Goal: Task Accomplishment & Management: Use online tool/utility

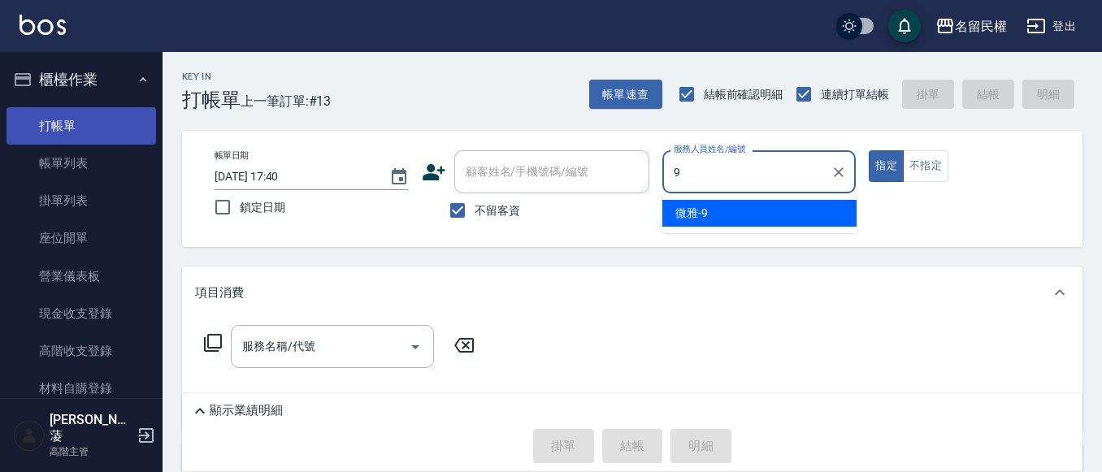
type input "微雅-9"
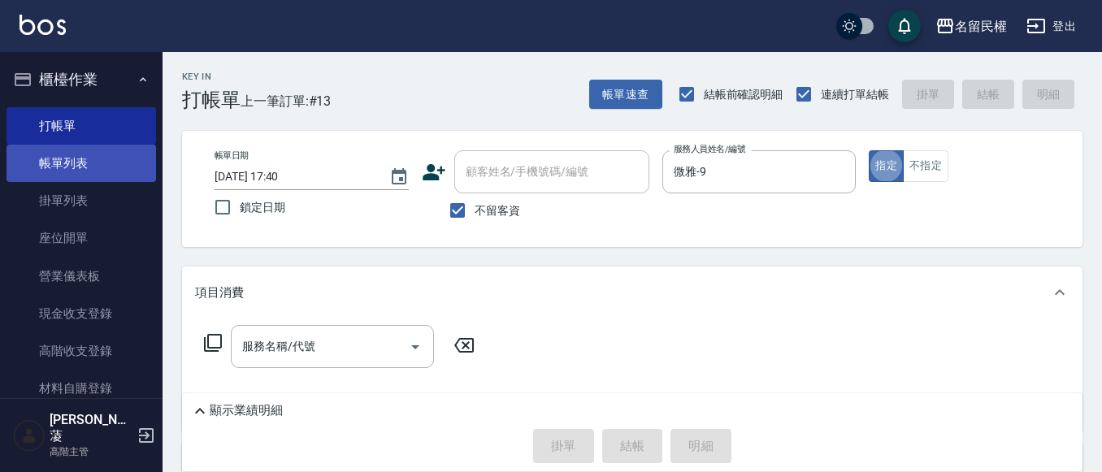
type button "true"
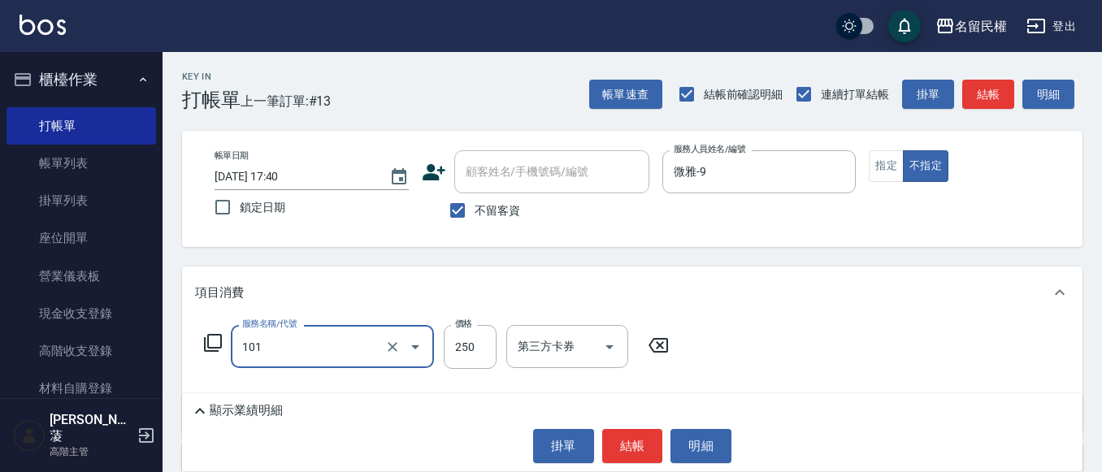
type input "不指定洗髮(101)"
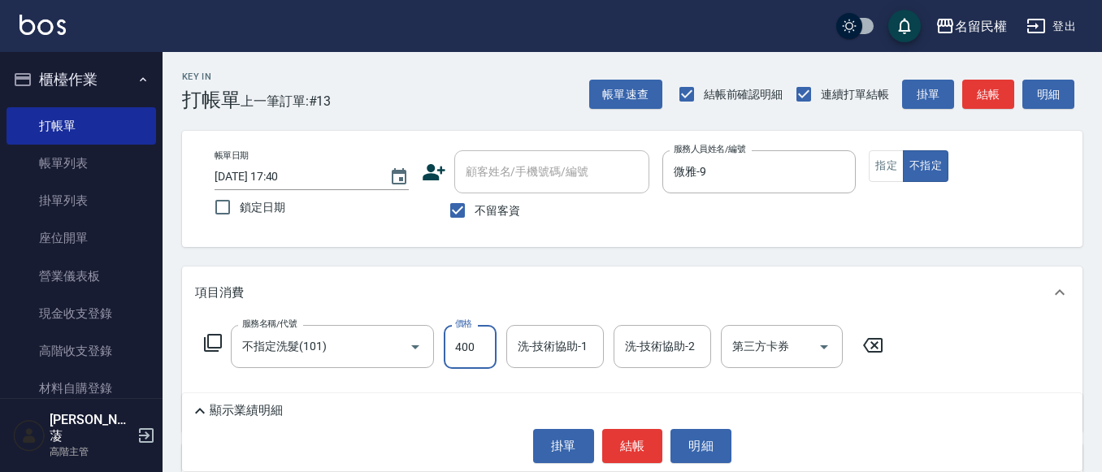
type input "400"
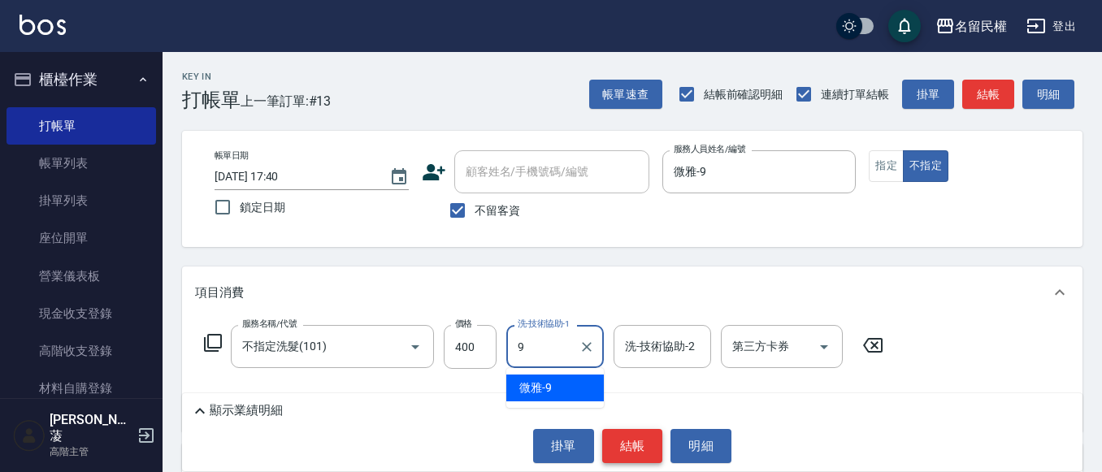
type input "微雅-9"
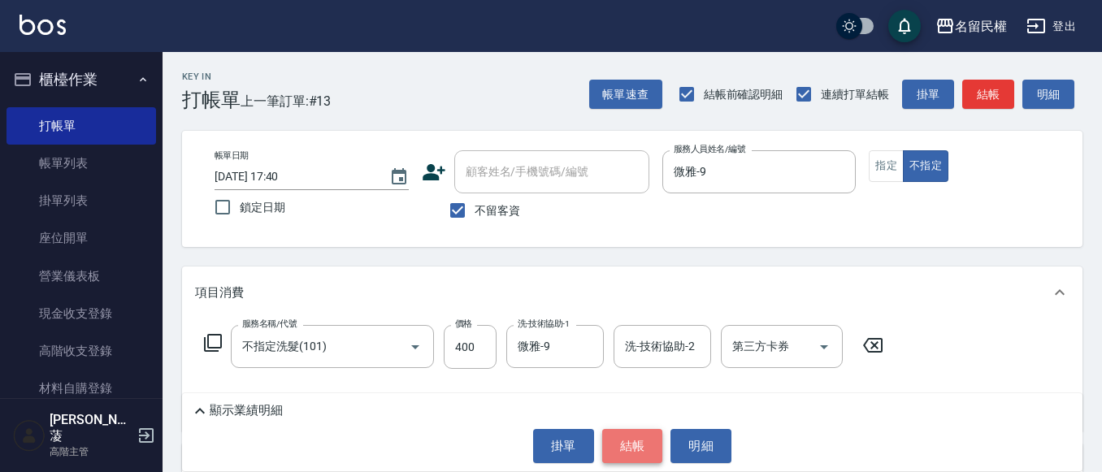
click at [630, 434] on button "結帳" at bounding box center [632, 446] width 61 height 34
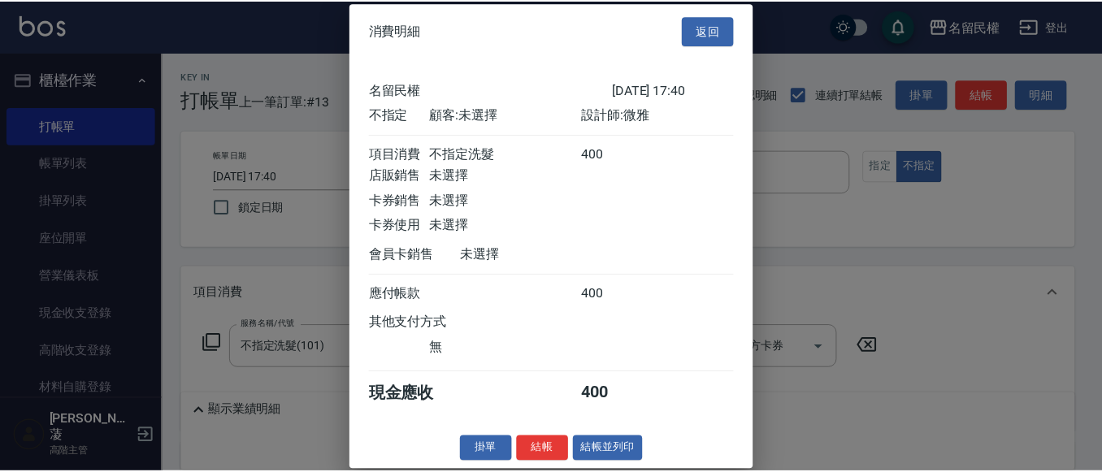
scroll to position [21, 0]
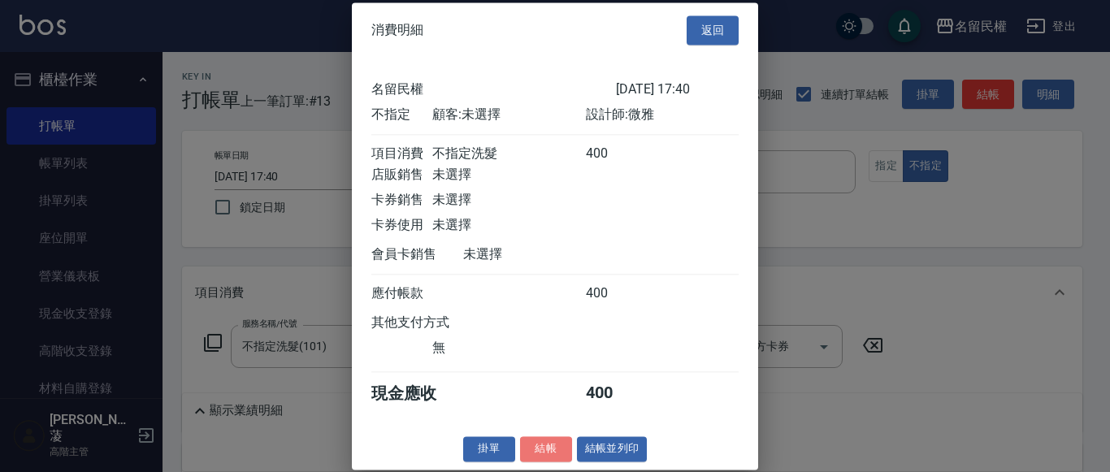
click at [561, 458] on button "結帳" at bounding box center [546, 448] width 52 height 25
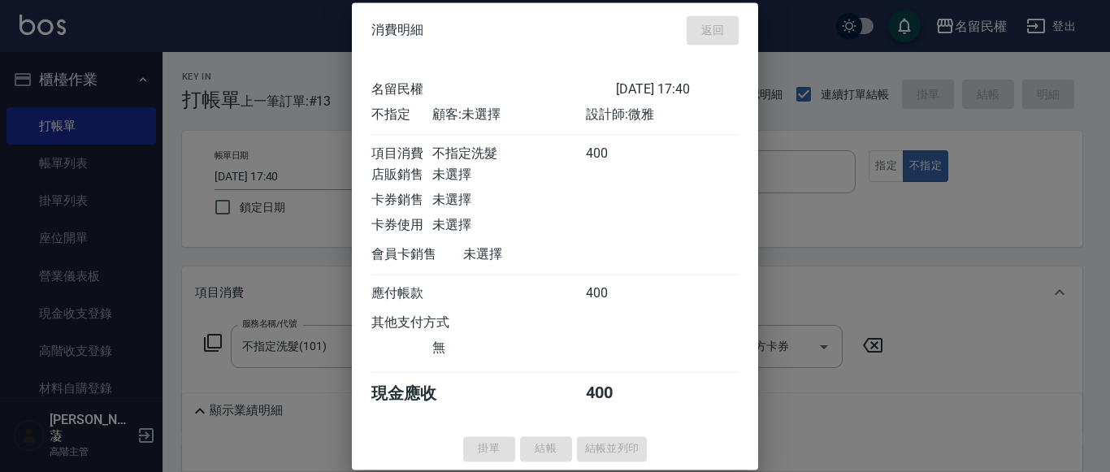
type input "2025/09/23 18:27"
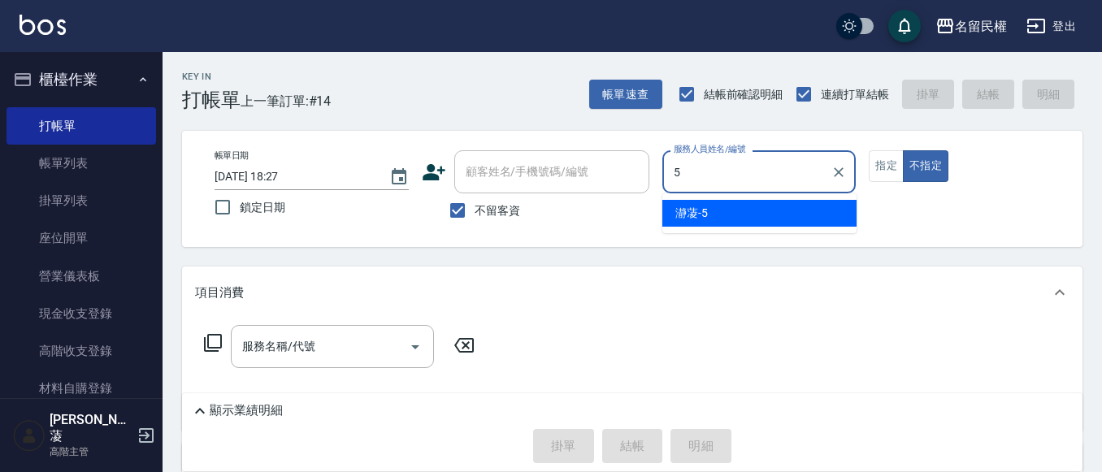
type input "瀞蓤-5"
type button "false"
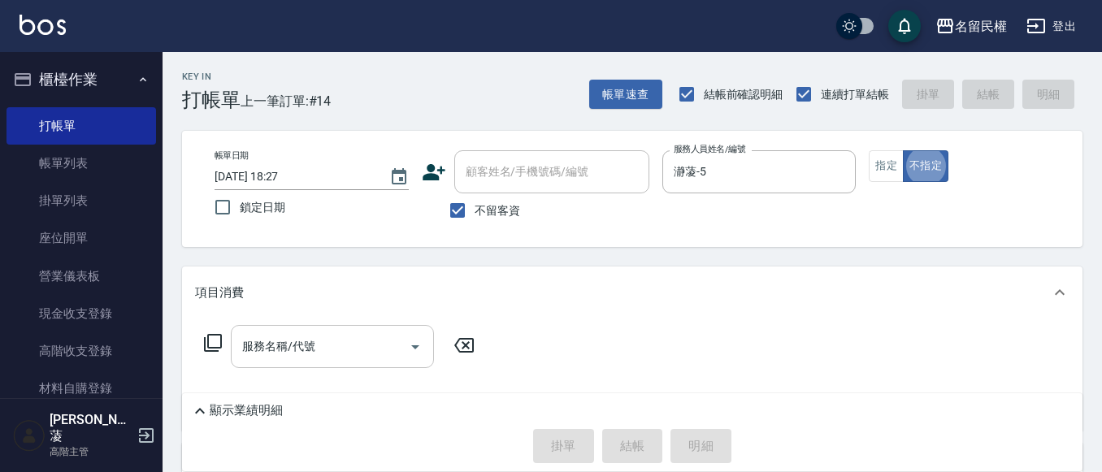
click at [342, 353] on input "服務名稱/代號" at bounding box center [320, 346] width 164 height 28
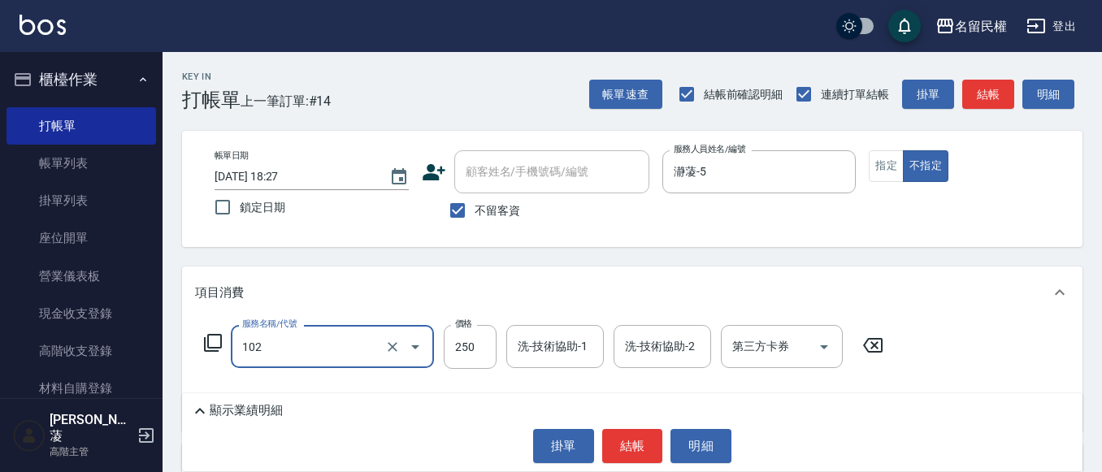
type input "指定洗髮(102)"
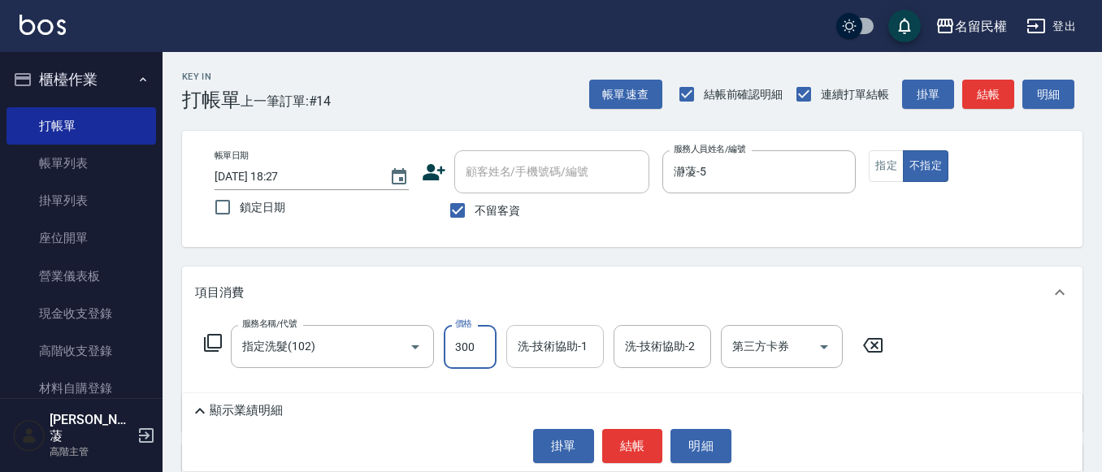
type input "300"
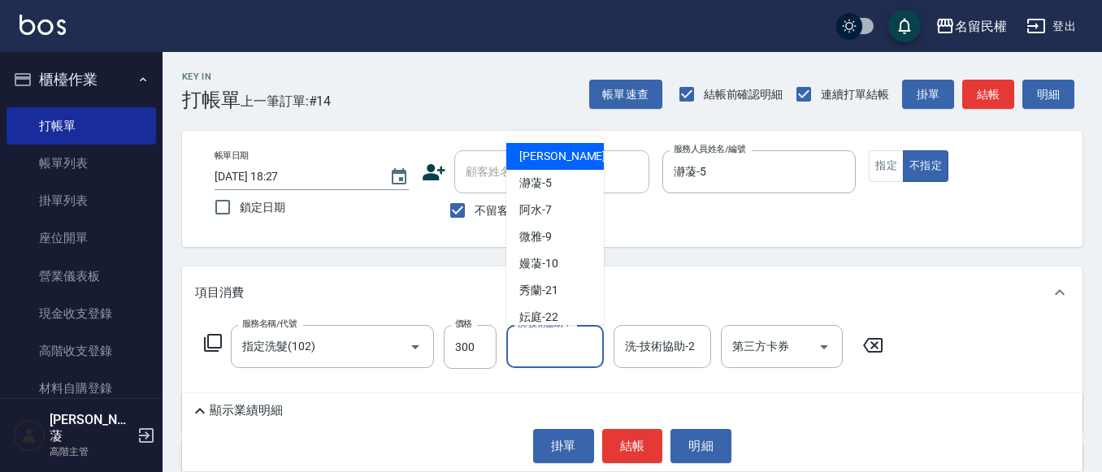
click at [554, 353] on input "洗-技術協助-1" at bounding box center [554, 346] width 83 height 28
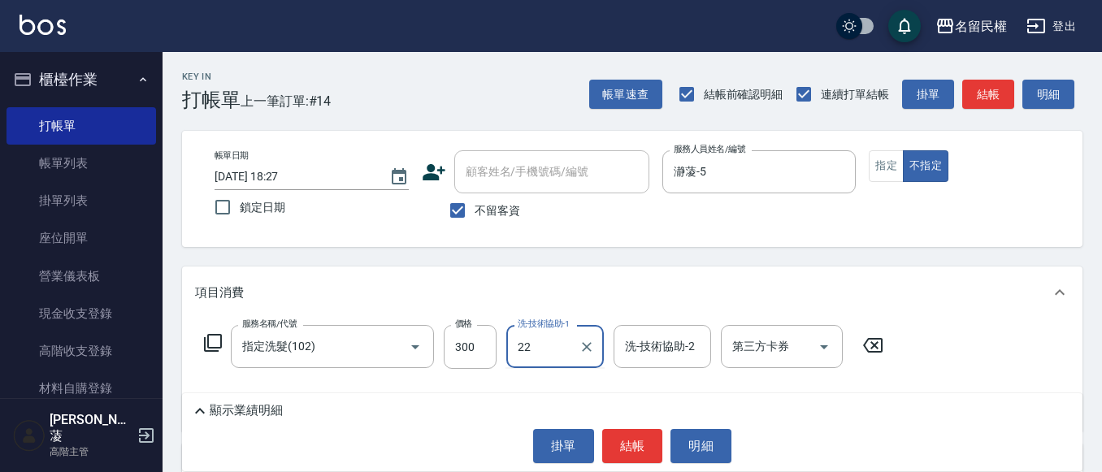
type input "妘庭-22"
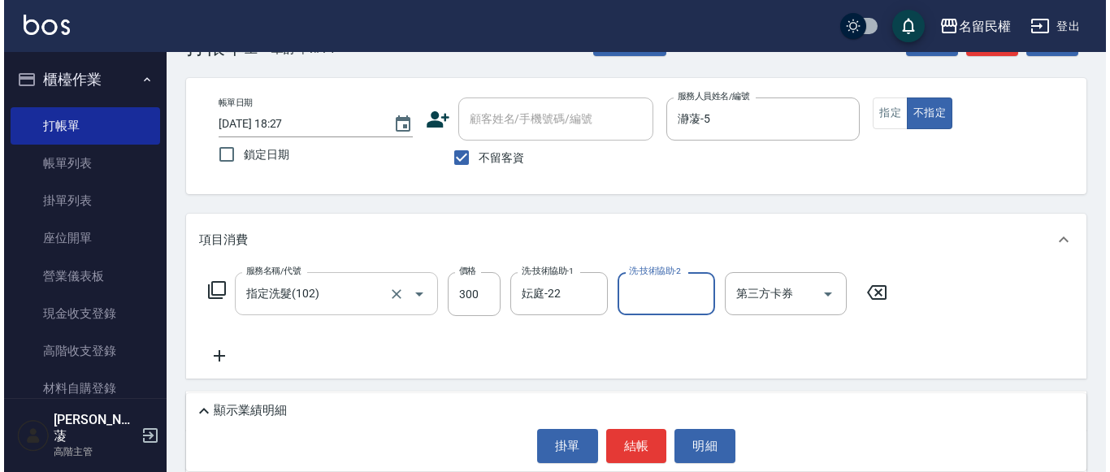
scroll to position [81, 0]
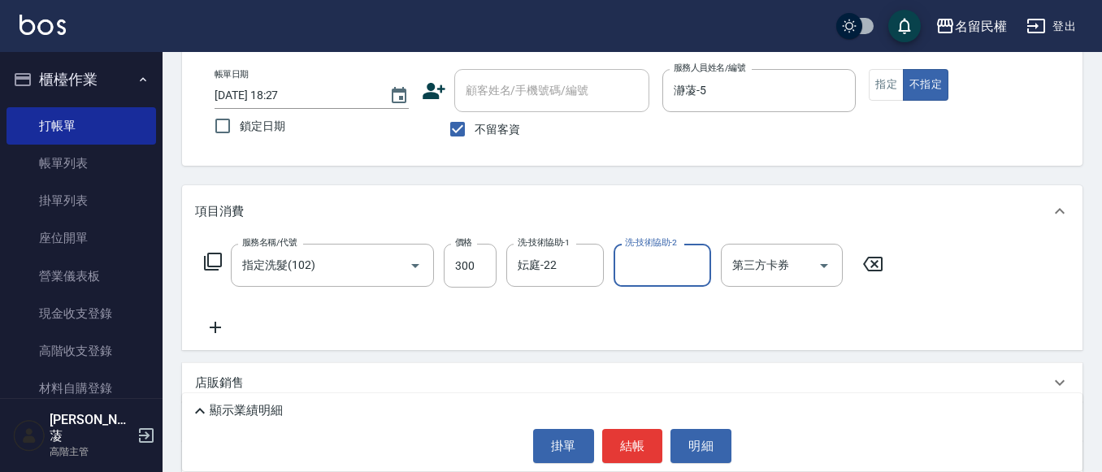
click at [216, 332] on icon at bounding box center [215, 327] width 11 height 11
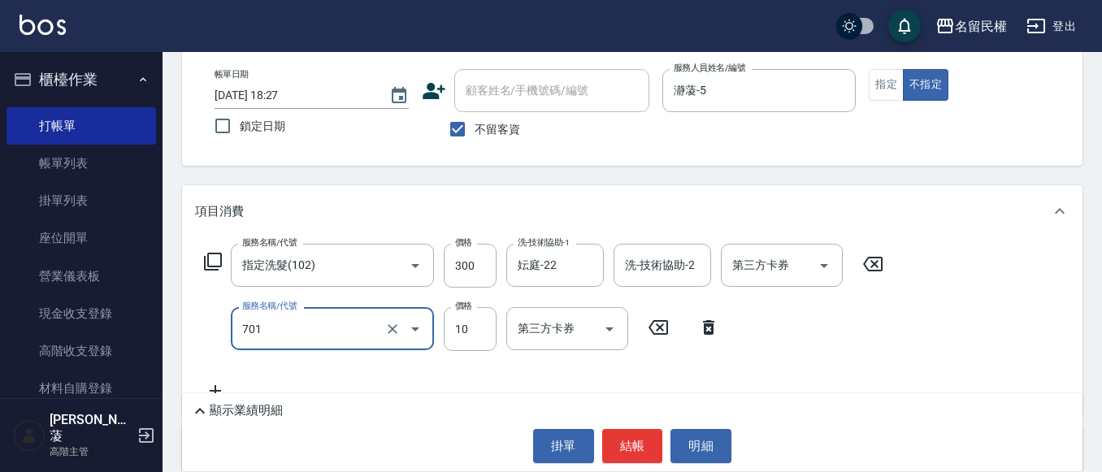
type input "潤絲(701)"
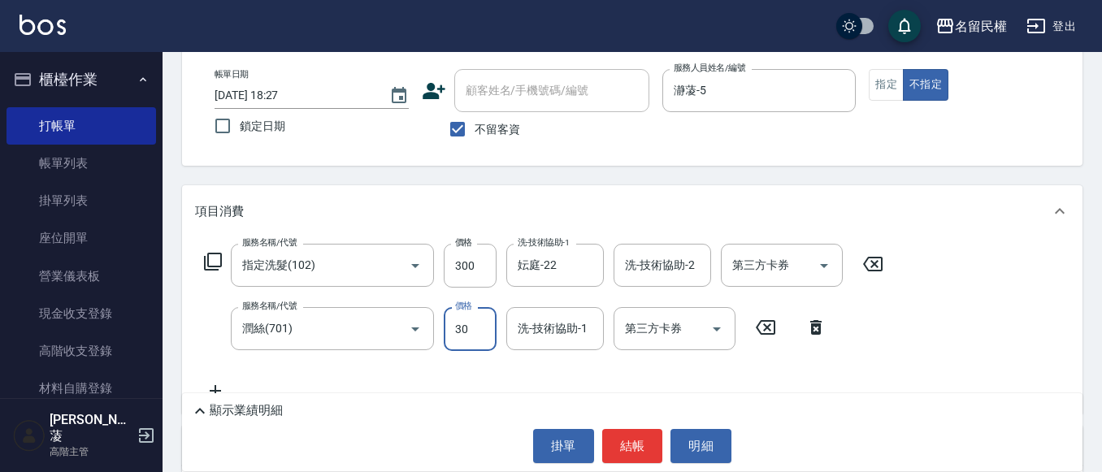
type input "30"
click at [549, 321] on div "洗-技術協助-1 洗-技術協助-1" at bounding box center [554, 328] width 97 height 43
type input "妘庭-22"
click at [626, 431] on button "結帳" at bounding box center [632, 446] width 61 height 34
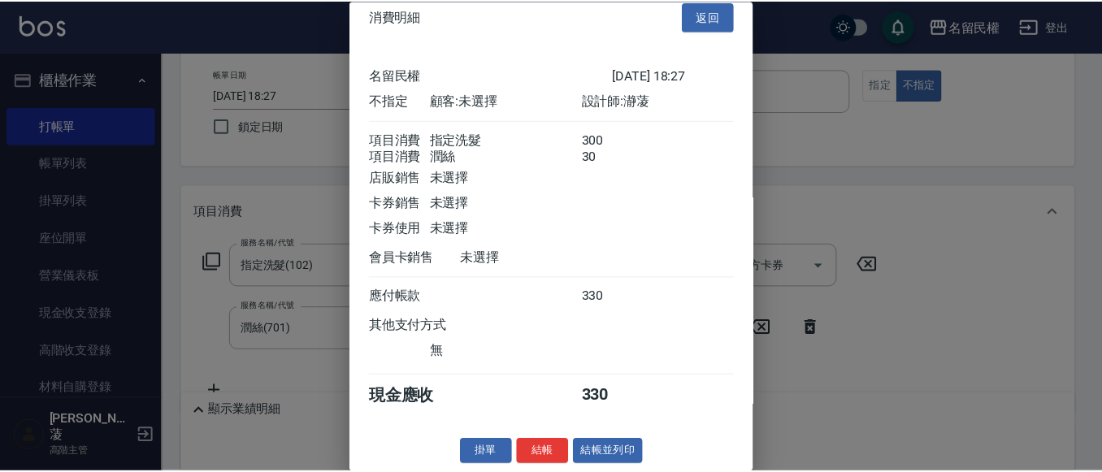
scroll to position [41, 0]
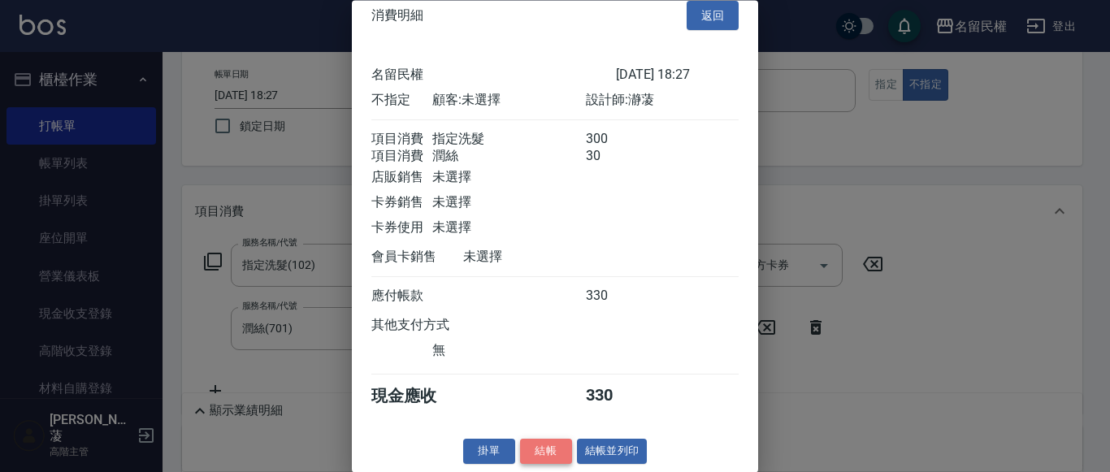
click at [556, 452] on button "結帳" at bounding box center [546, 451] width 52 height 25
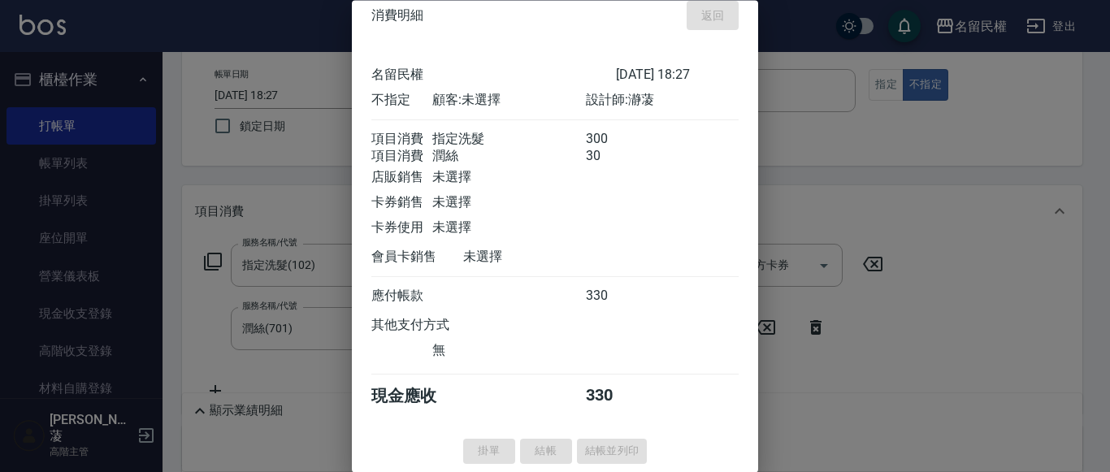
type input "2025/09/23 18:44"
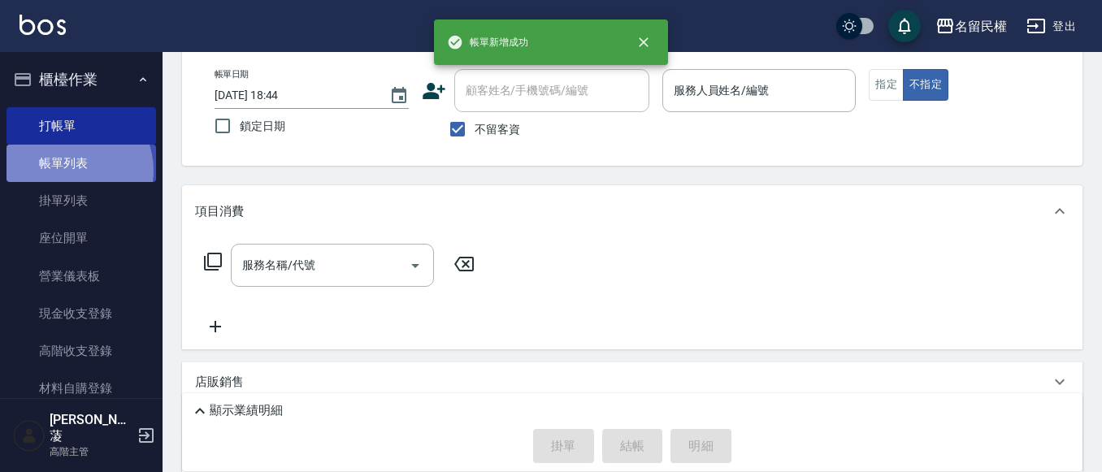
click at [71, 171] on link "帳單列表" at bounding box center [80, 163] width 149 height 37
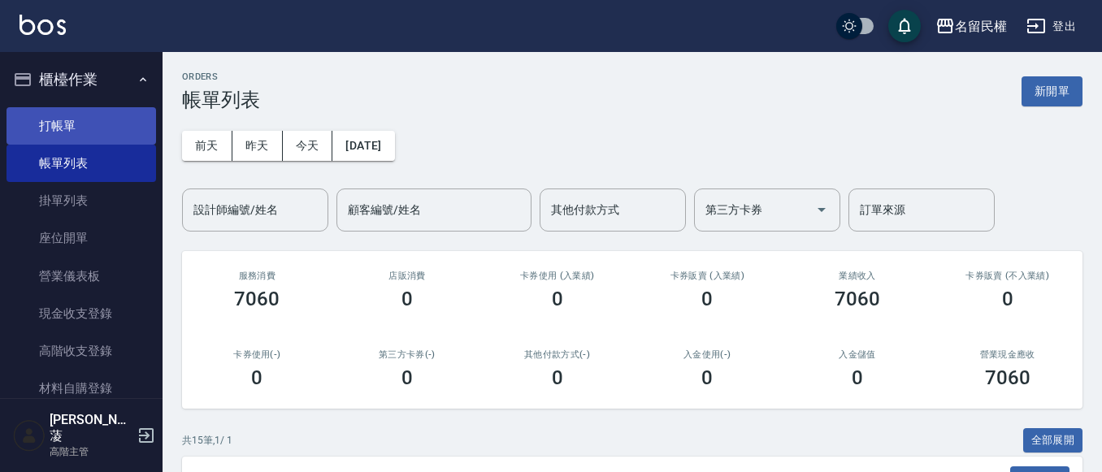
click at [84, 139] on link "打帳單" at bounding box center [80, 125] width 149 height 37
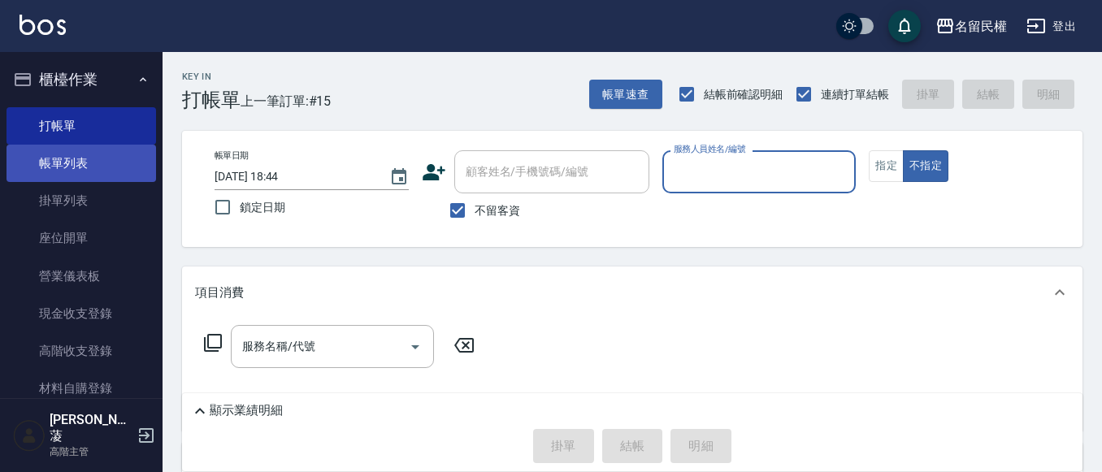
click at [102, 165] on link "帳單列表" at bounding box center [80, 163] width 149 height 37
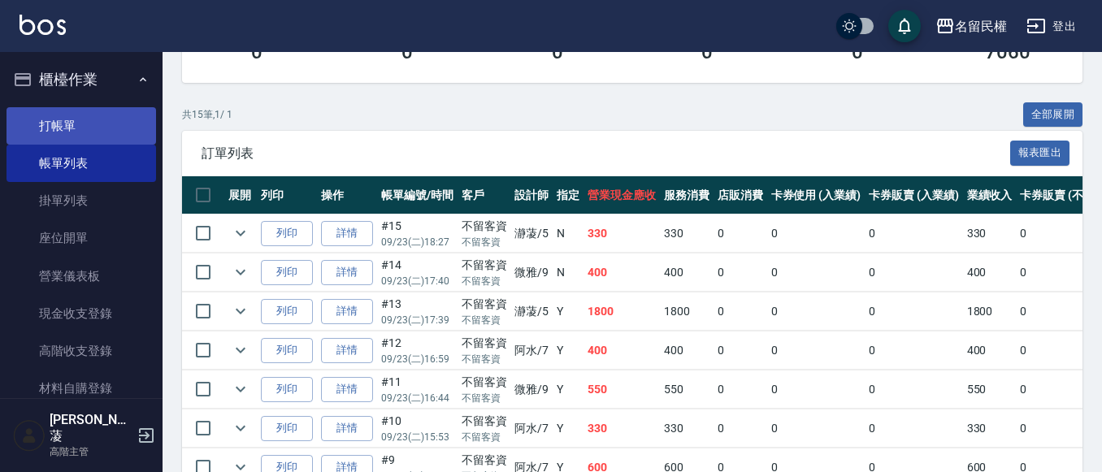
scroll to position [162, 0]
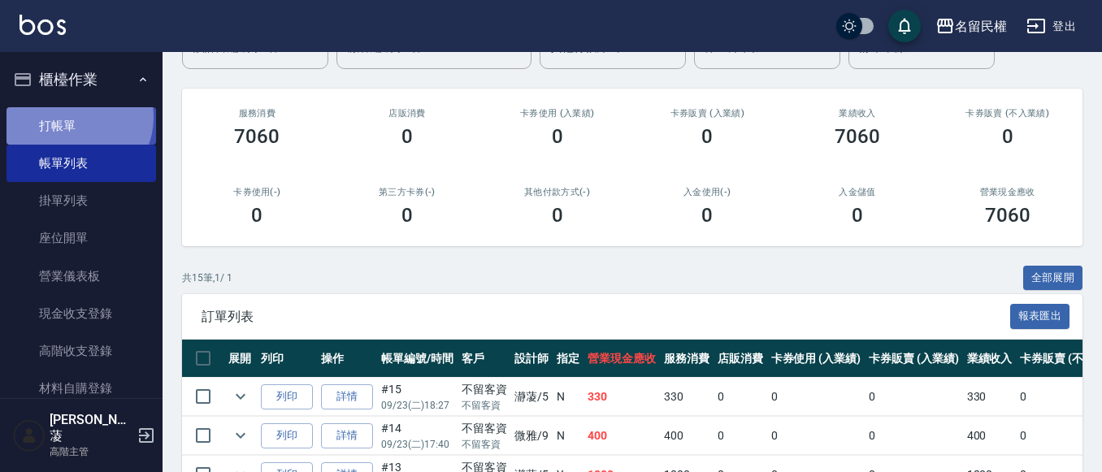
click at [77, 117] on link "打帳單" at bounding box center [80, 125] width 149 height 37
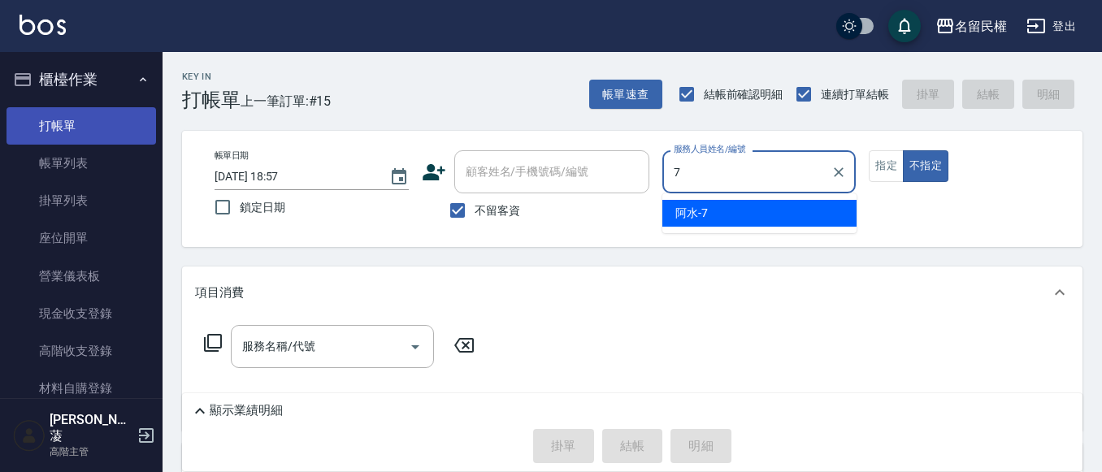
type input "阿水-7"
type button "false"
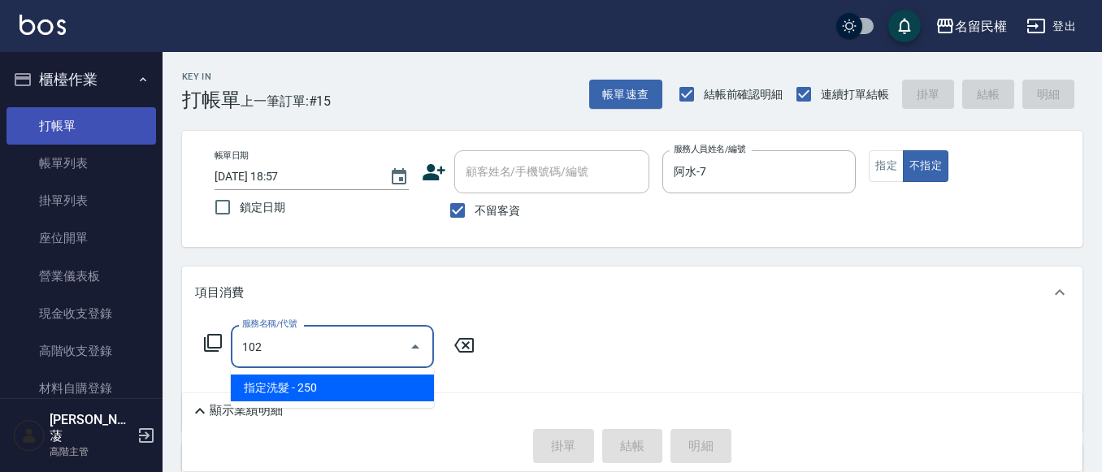
type input "指定洗髮(102)"
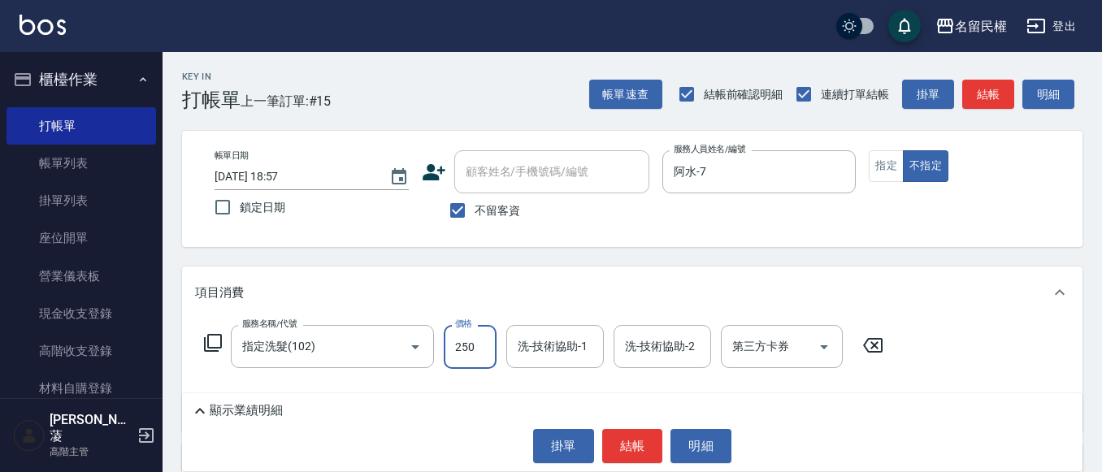
click at [474, 361] on input "250" at bounding box center [470, 347] width 53 height 44
type input "300"
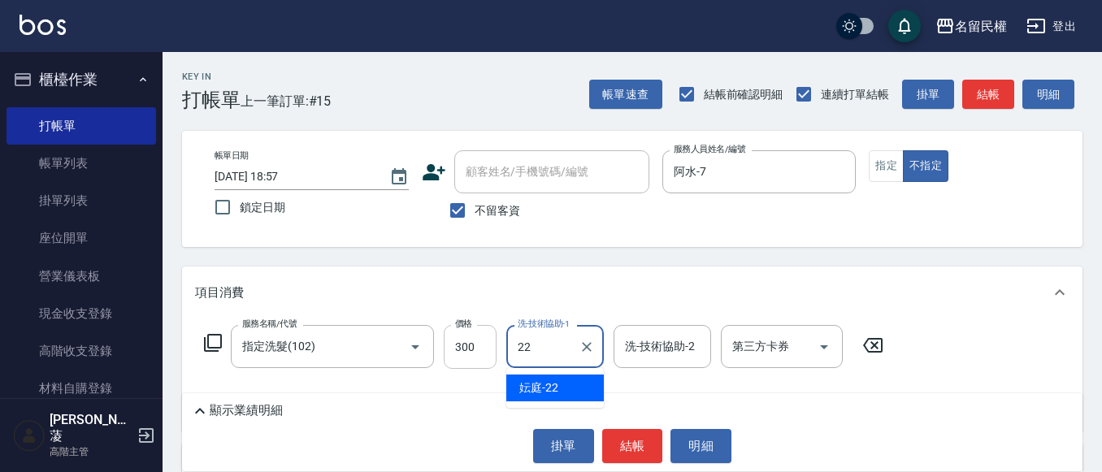
type input "妘庭-22"
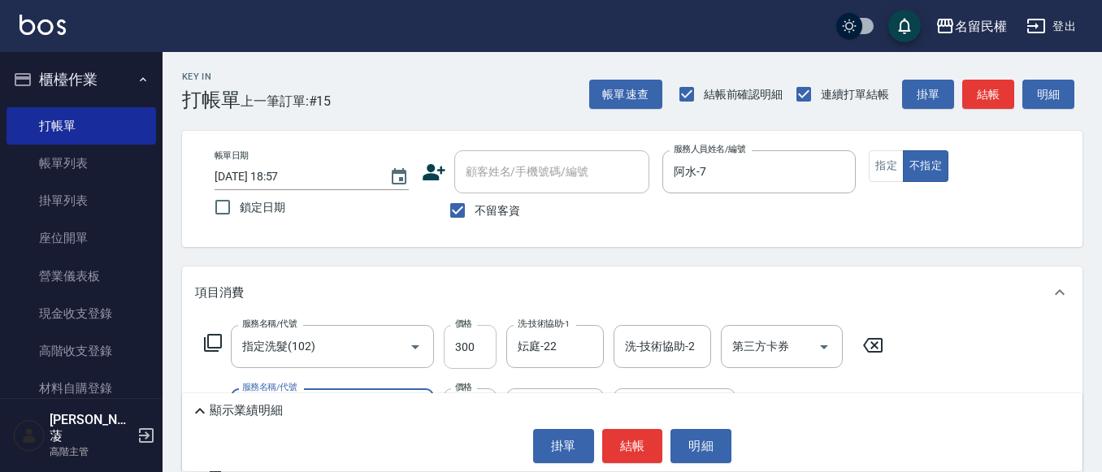
type input "潤絲(701)"
type input "30"
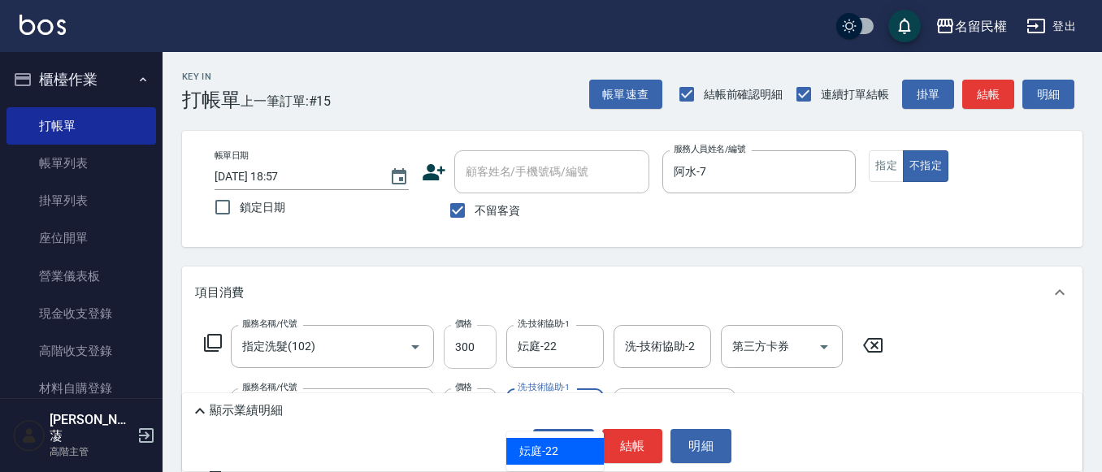
type input "妘庭-22"
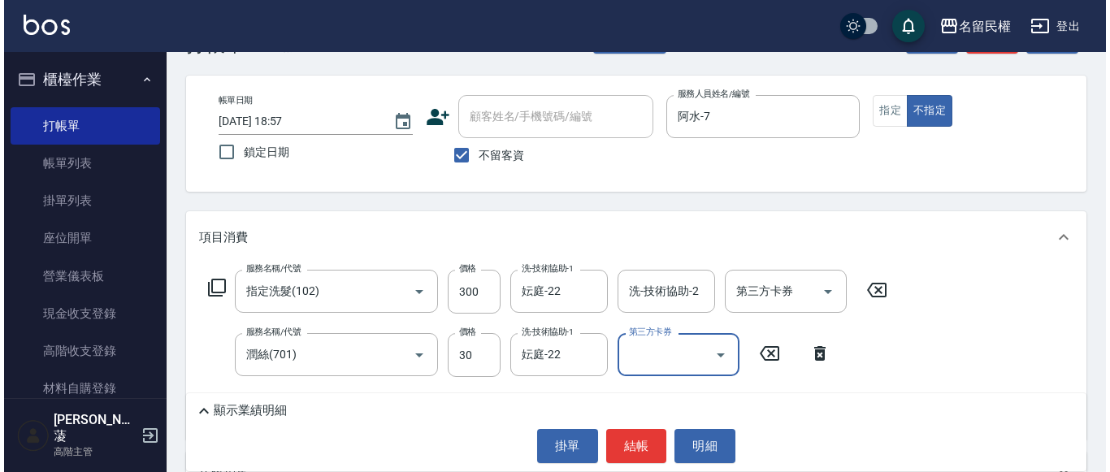
scroll to position [81, 0]
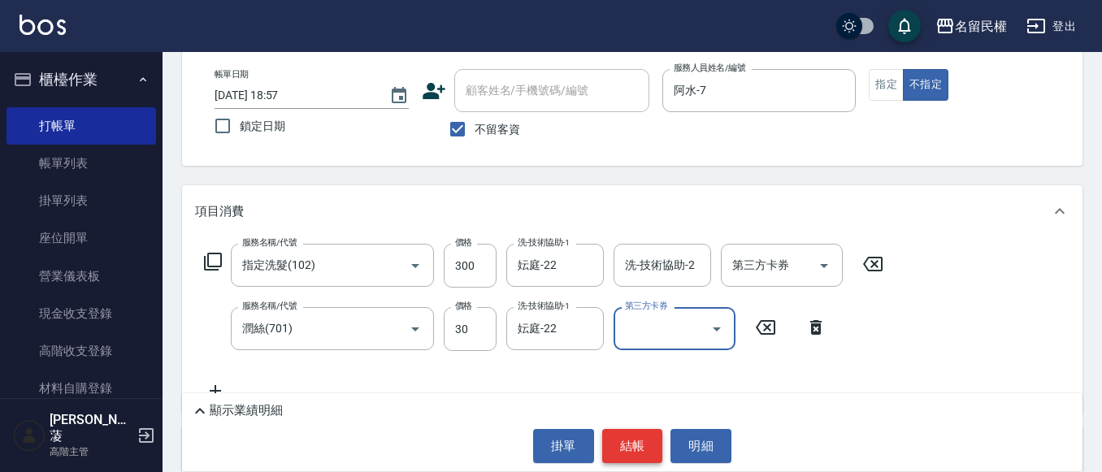
click at [613, 439] on button "結帳" at bounding box center [632, 446] width 61 height 34
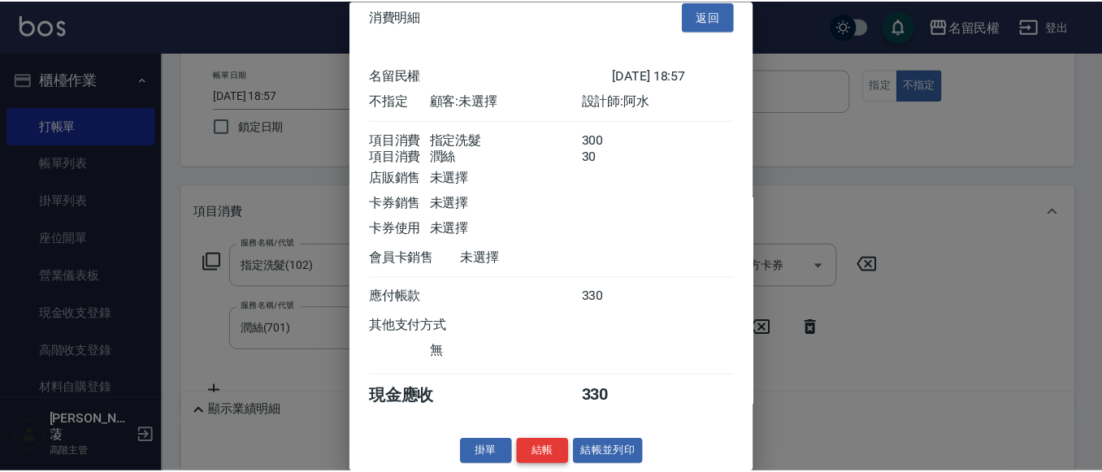
scroll to position [41, 0]
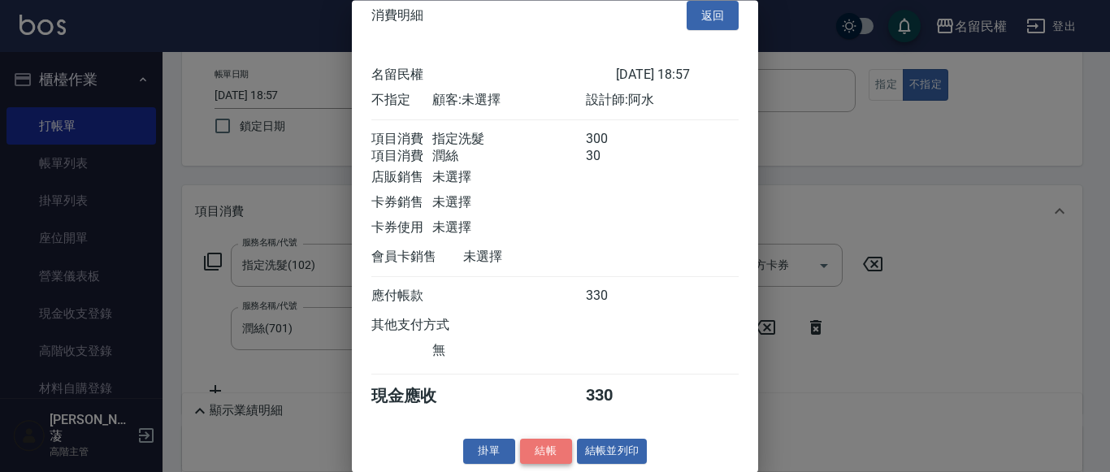
click at [522, 445] on button "結帳" at bounding box center [546, 451] width 52 height 25
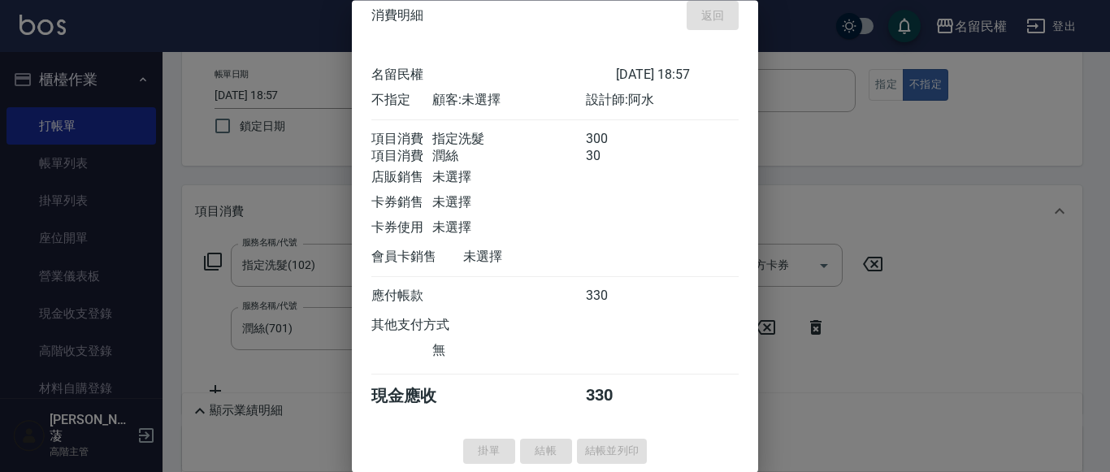
type input "2025/09/23 19:09"
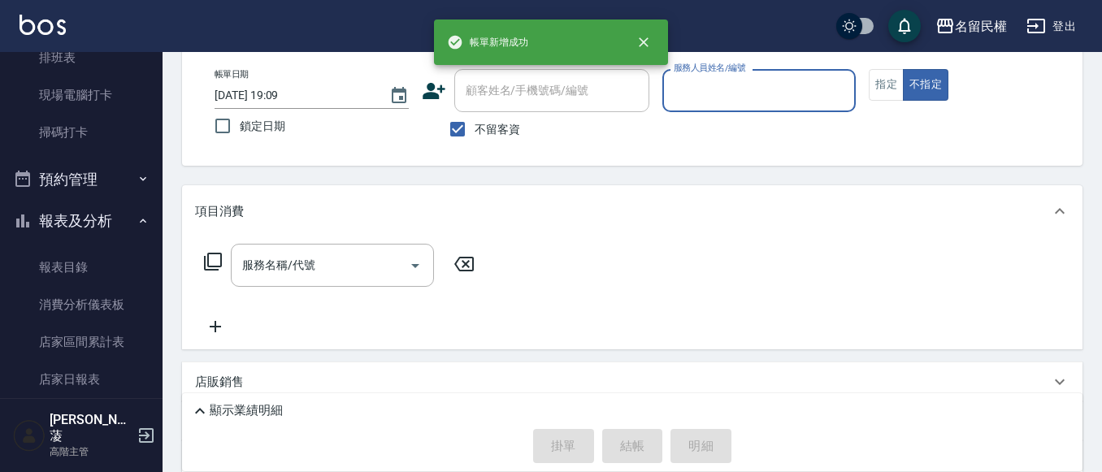
scroll to position [650, 0]
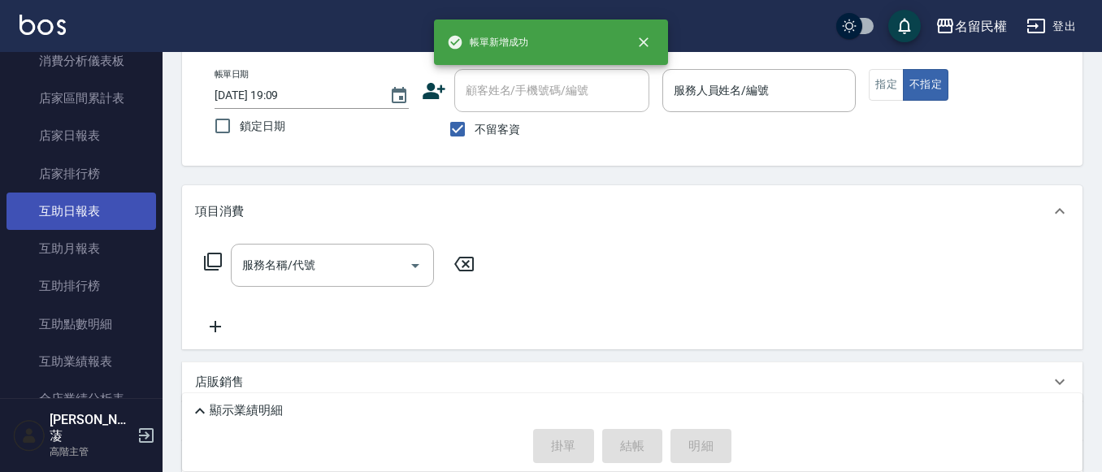
click at [132, 210] on link "互助日報表" at bounding box center [80, 211] width 149 height 37
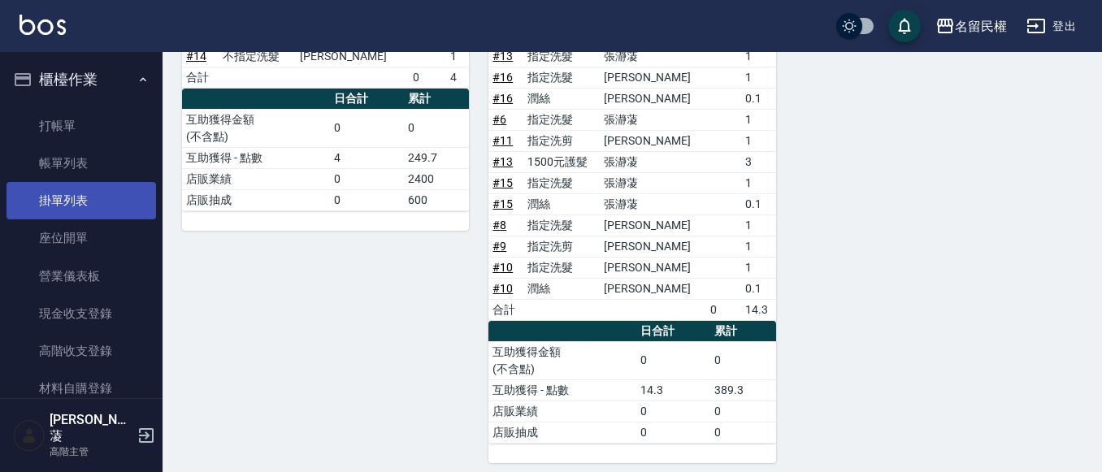
scroll to position [169, 0]
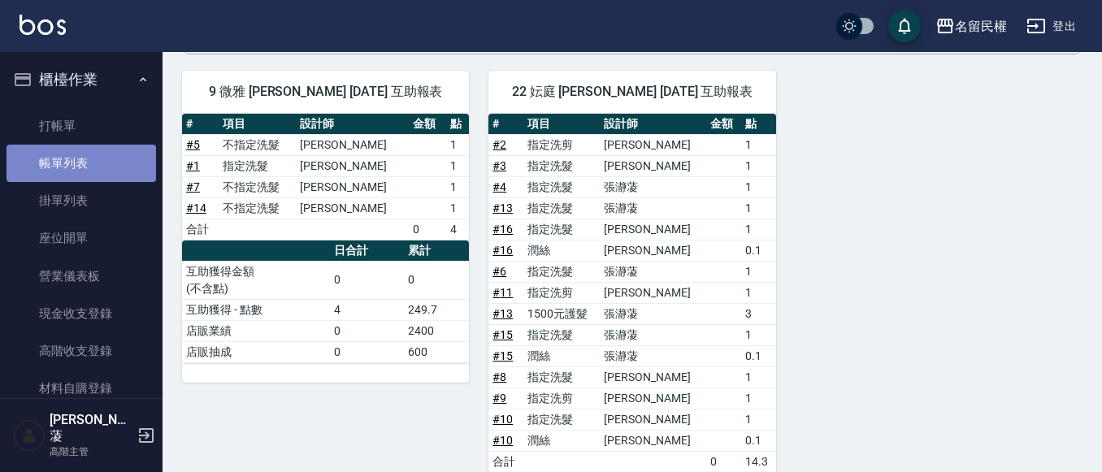
click at [103, 178] on link "帳單列表" at bounding box center [80, 163] width 149 height 37
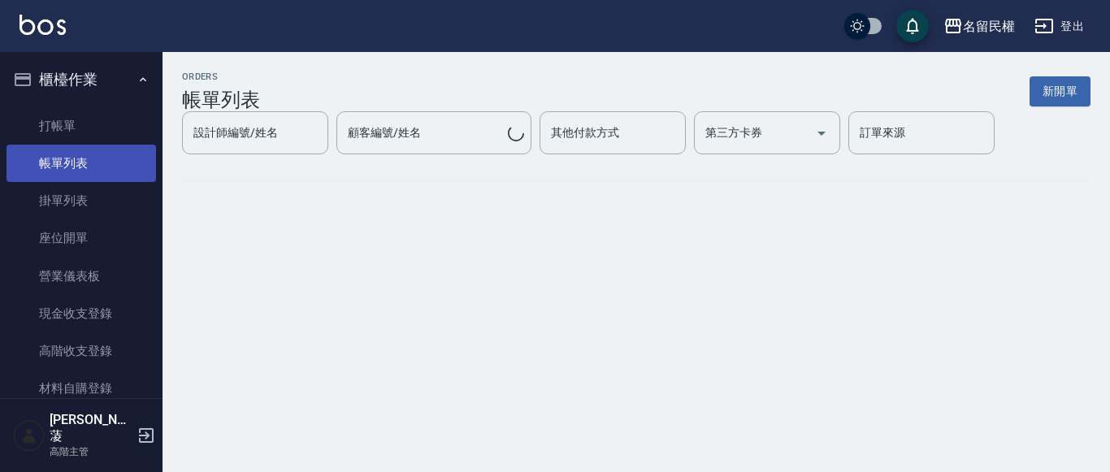
click at [103, 178] on link "帳單列表" at bounding box center [80, 163] width 149 height 37
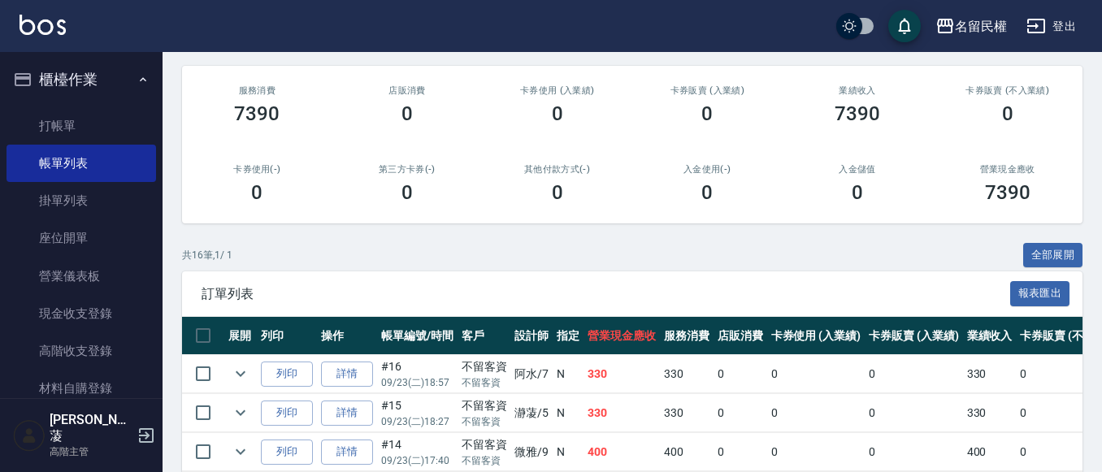
scroll to position [325, 0]
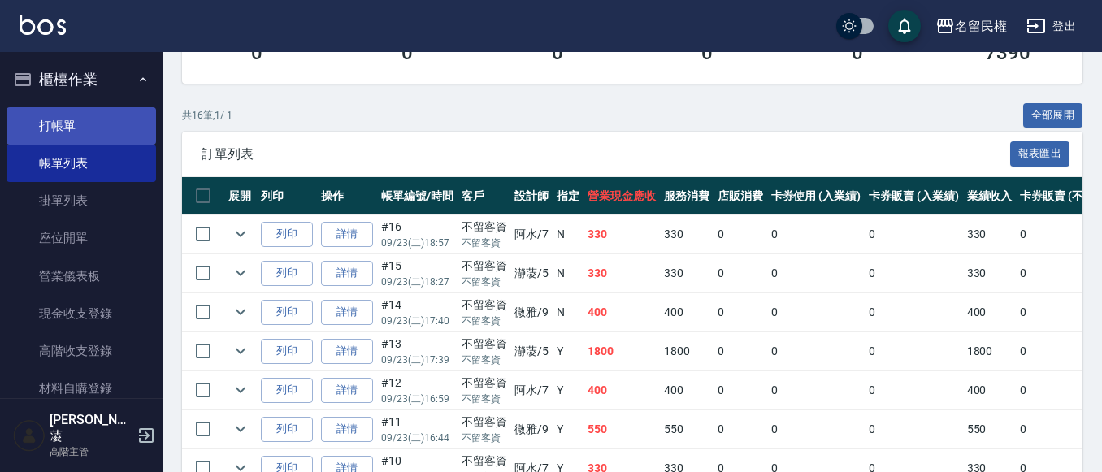
click at [87, 123] on link "打帳單" at bounding box center [80, 125] width 149 height 37
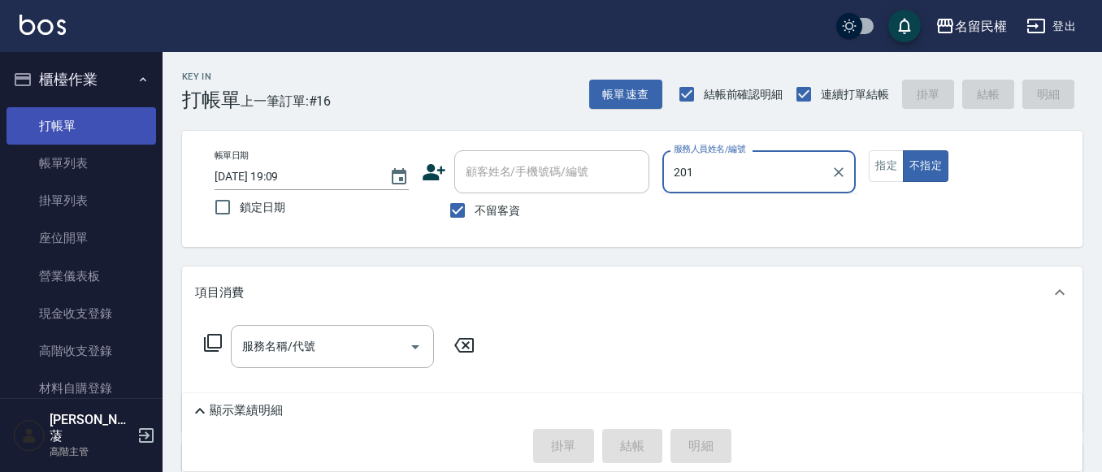
type input "201"
click at [903, 150] on button "不指定" at bounding box center [925, 166] width 45 height 32
type button "false"
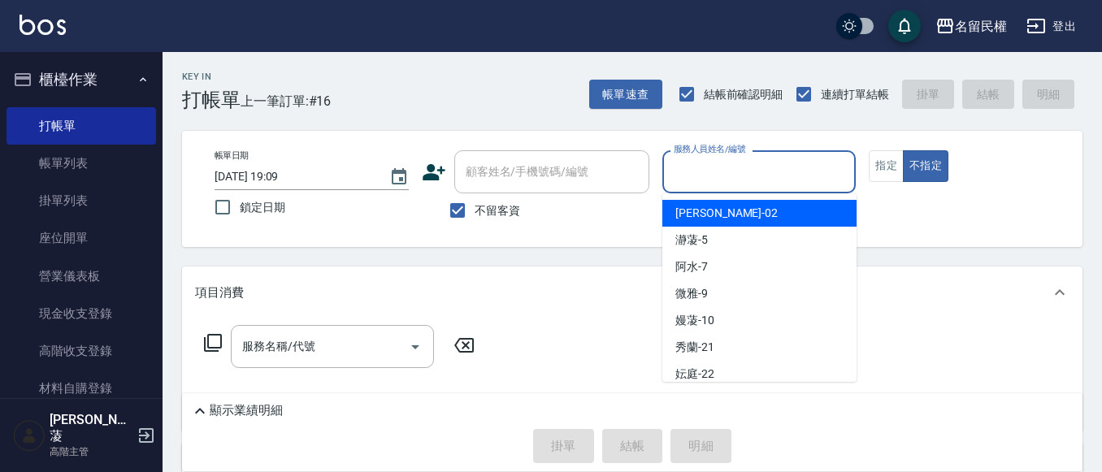
click at [764, 167] on input "服務人員姓名/編號" at bounding box center [759, 172] width 180 height 28
type input "微雅-9"
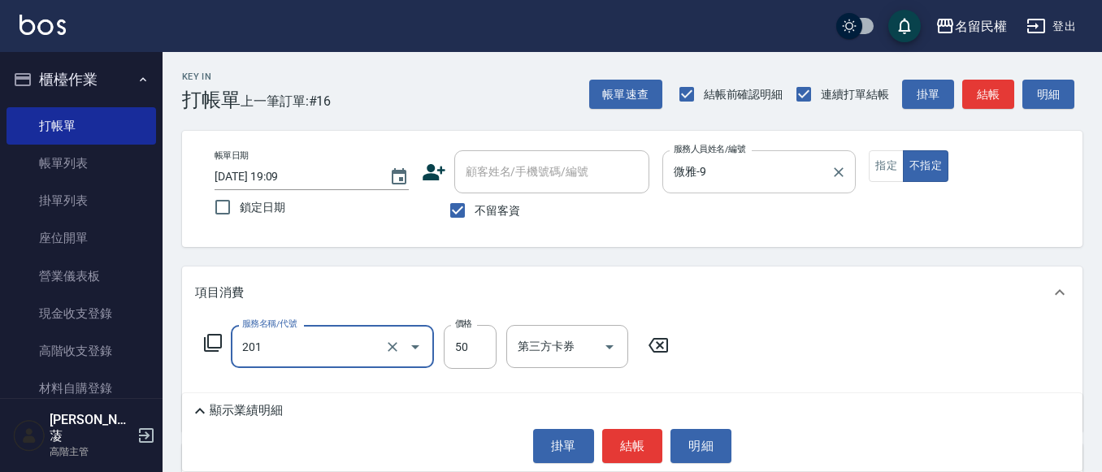
type input "剪瀏海(201)"
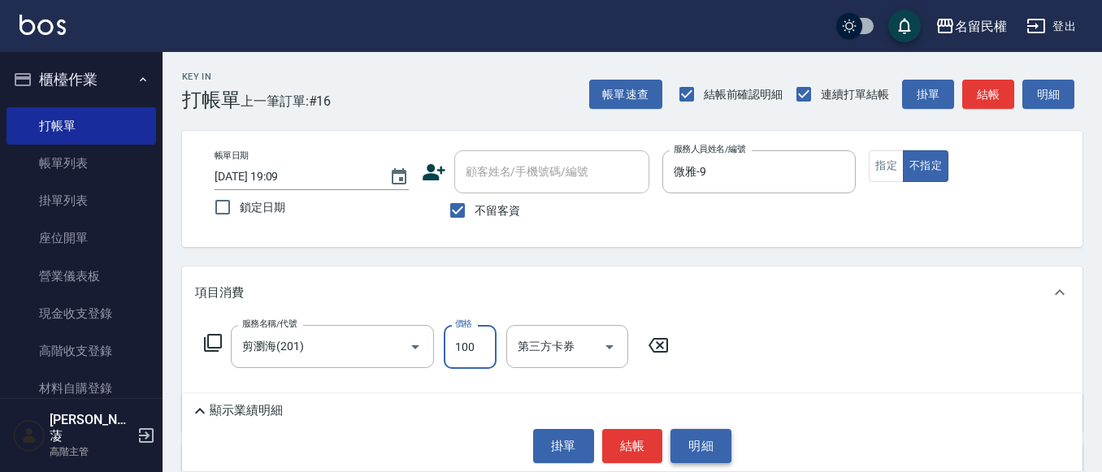
type input "100"
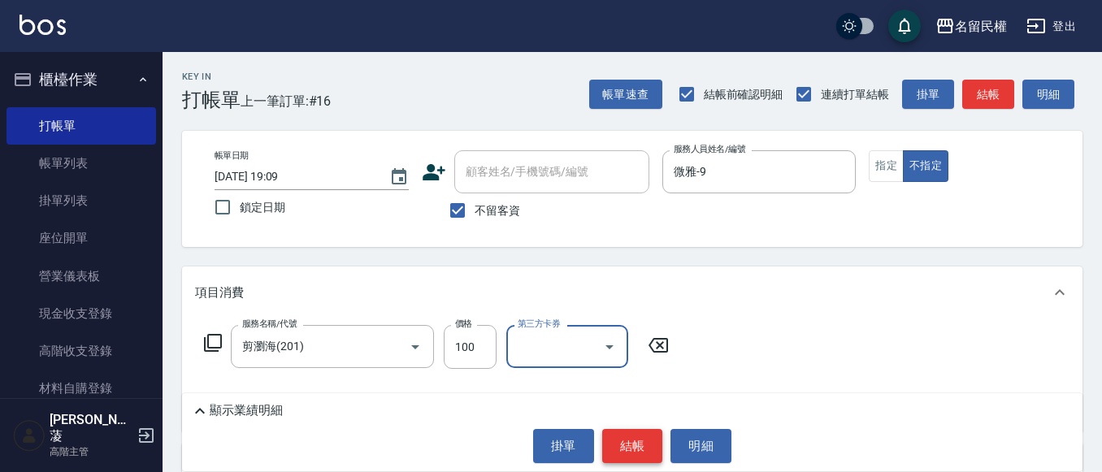
click at [617, 456] on button "結帳" at bounding box center [632, 446] width 61 height 34
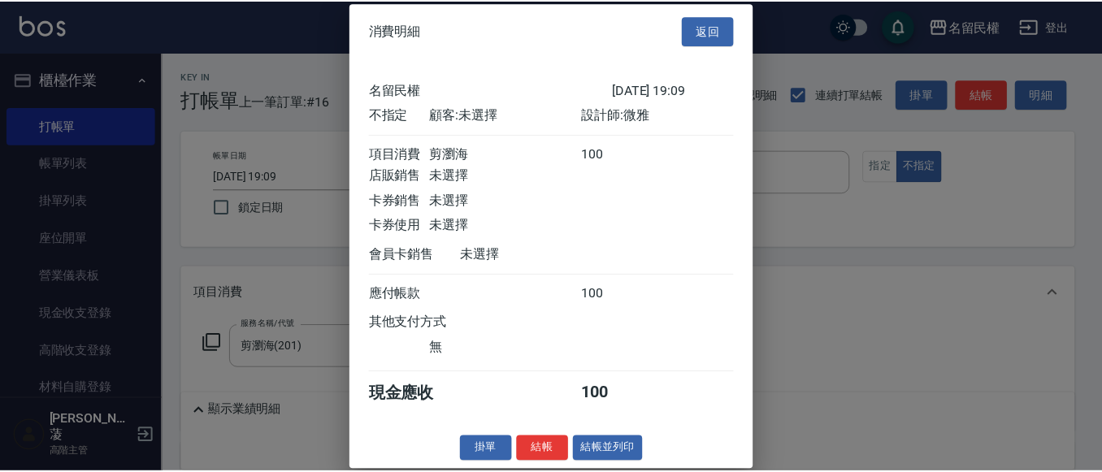
scroll to position [21, 0]
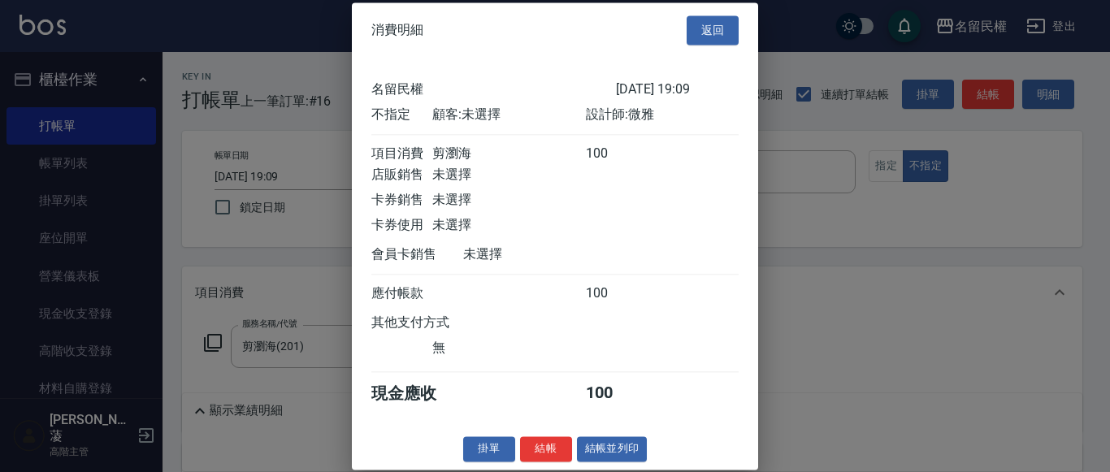
click at [535, 465] on div "消費明細 返回 名留民權 2025/09/23 19:09 不指定 顧客: 未選擇 設計師: 微雅 項目消費 剪瀏海 100 店販銷售 未選擇 卡券銷售 未選…" at bounding box center [555, 235] width 406 height 467
click at [540, 452] on button "結帳" at bounding box center [546, 448] width 52 height 25
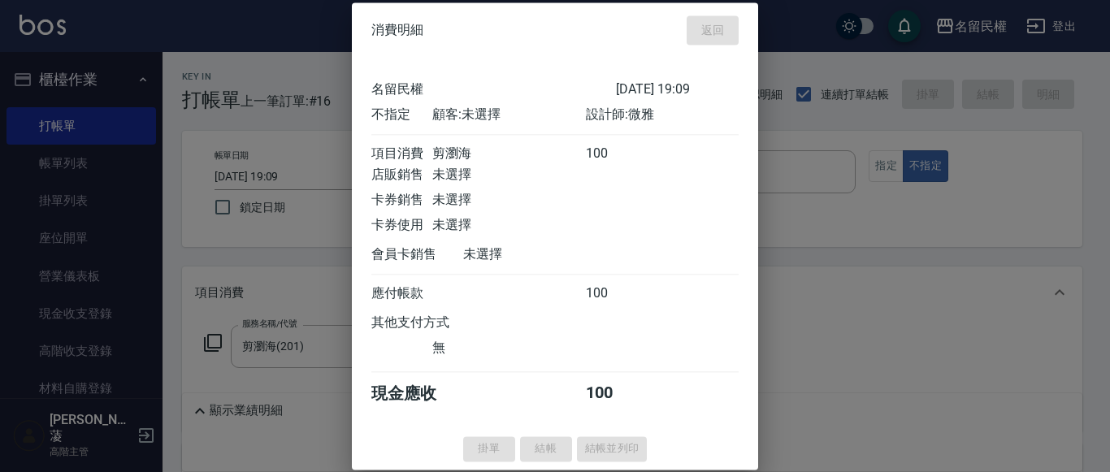
type input "2025/09/23 19:17"
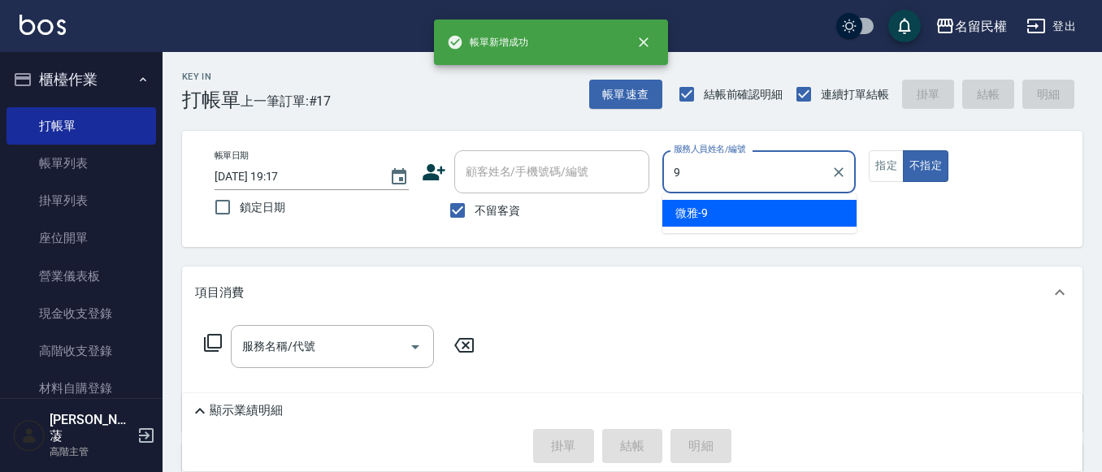
type input "微雅-9"
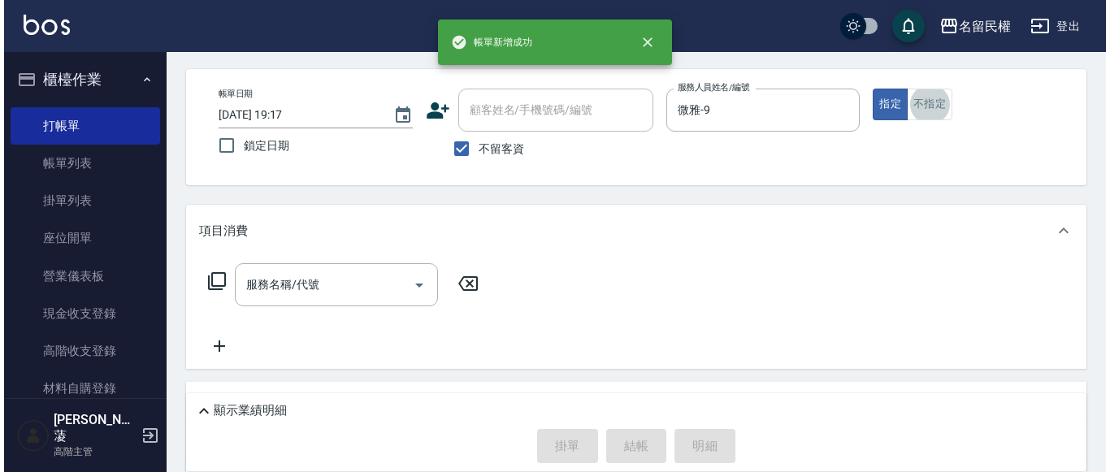
scroll to position [65, 0]
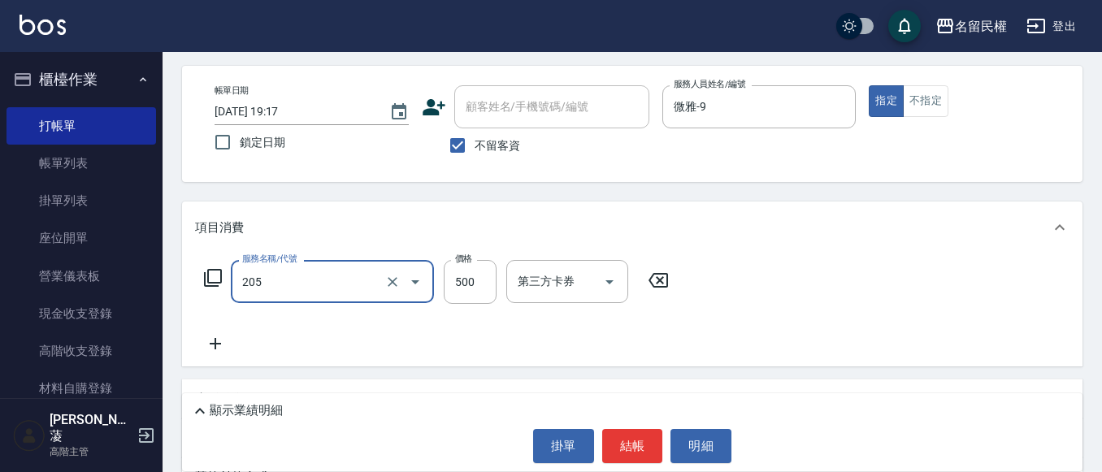
type input "指定洗剪(205)"
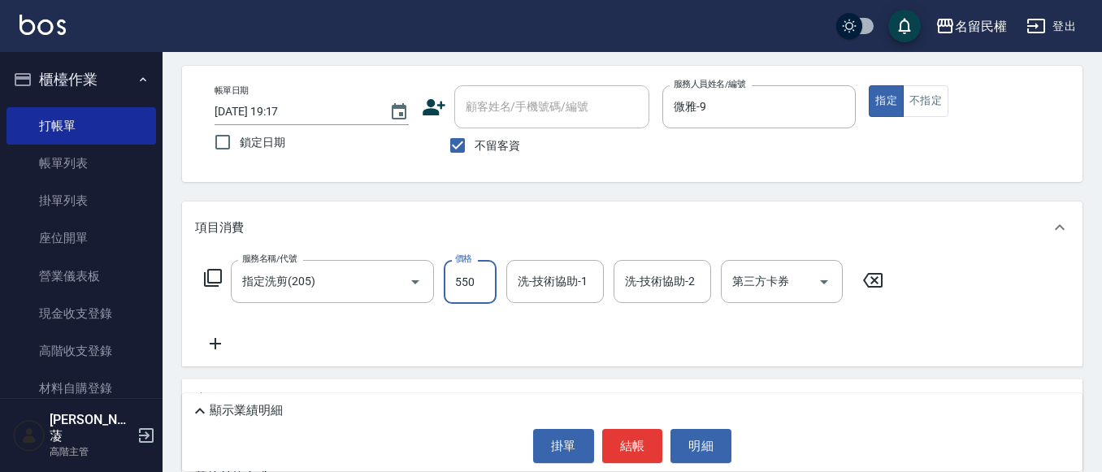
type input "550"
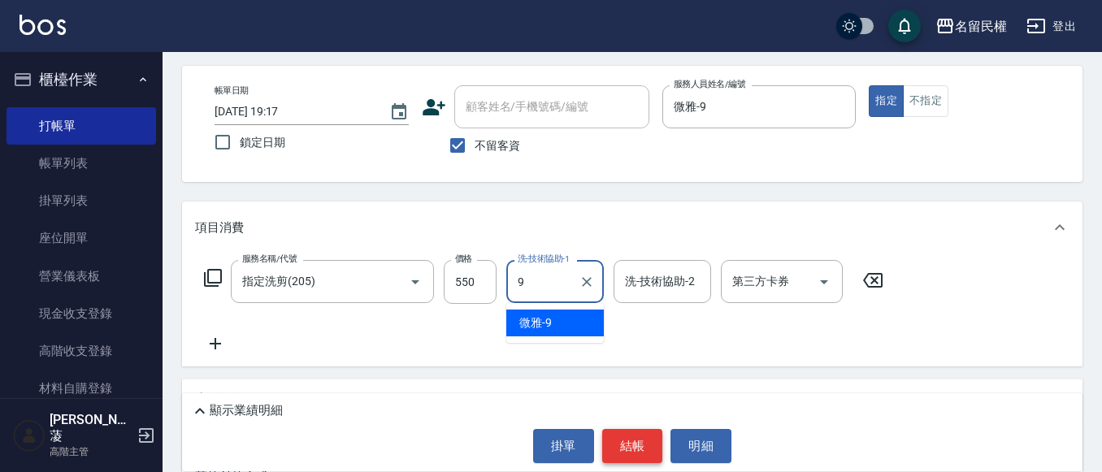
type input "微雅-9"
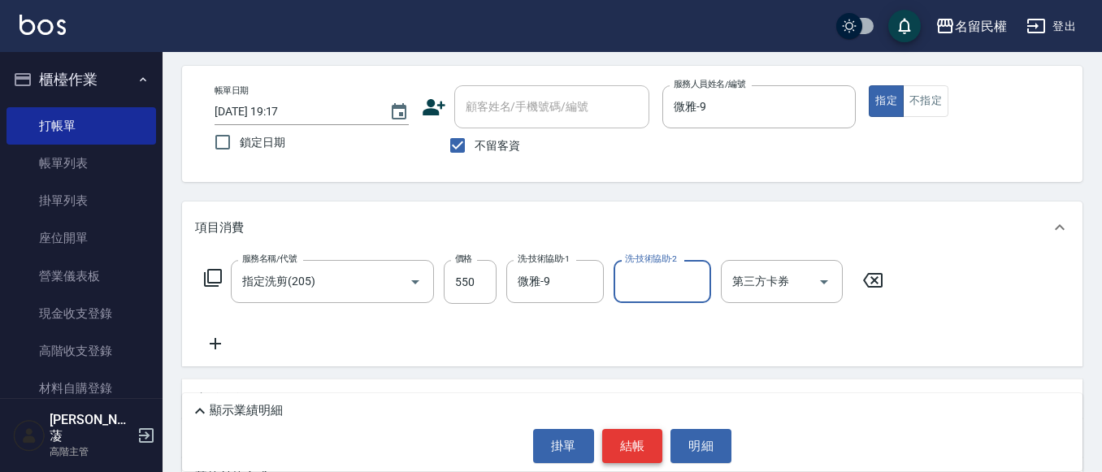
click at [638, 443] on button "結帳" at bounding box center [632, 446] width 61 height 34
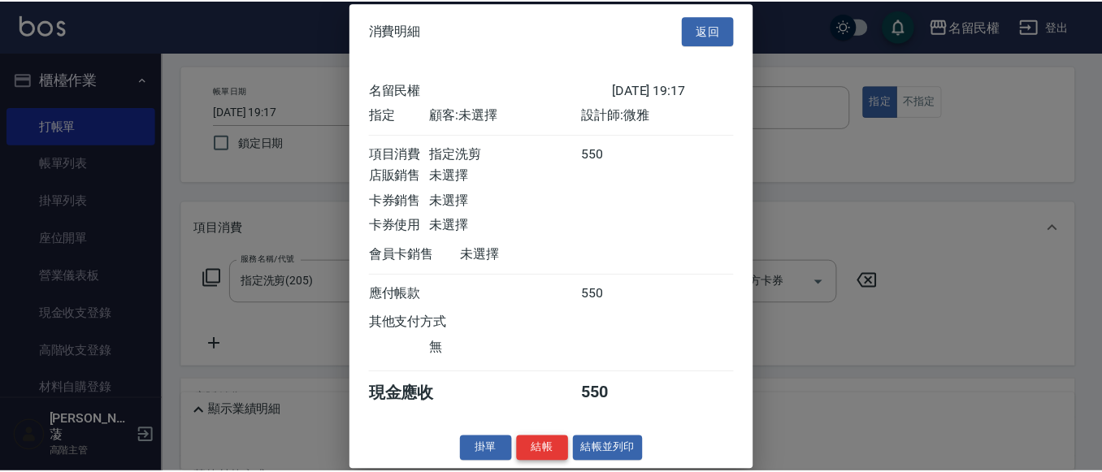
scroll to position [21, 0]
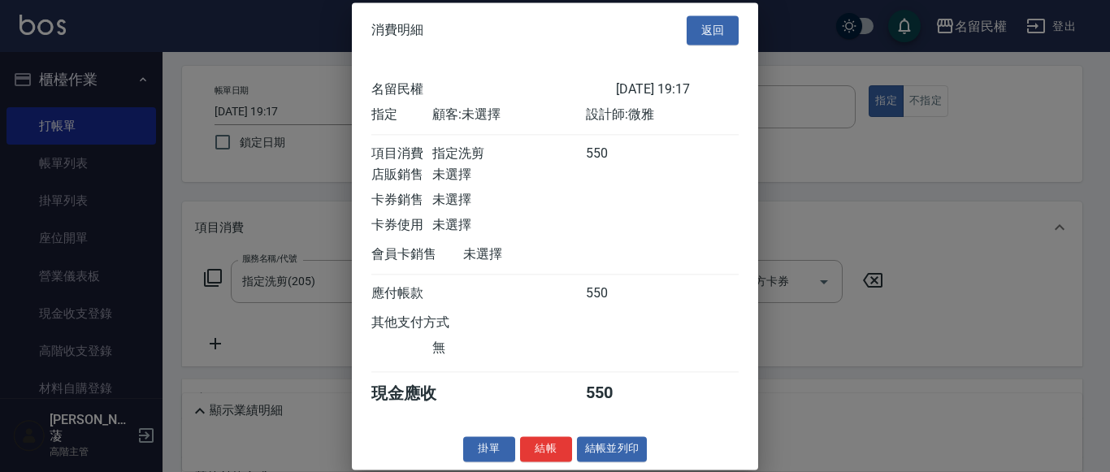
drag, startPoint x: 535, startPoint y: 445, endPoint x: 525, endPoint y: 426, distance: 21.8
click at [535, 444] on button "結帳" at bounding box center [546, 448] width 52 height 25
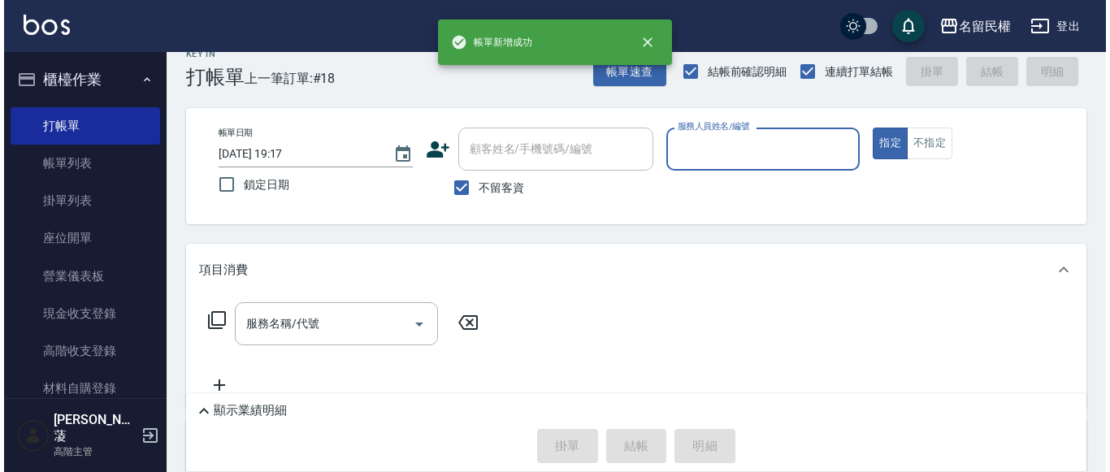
scroll to position [0, 0]
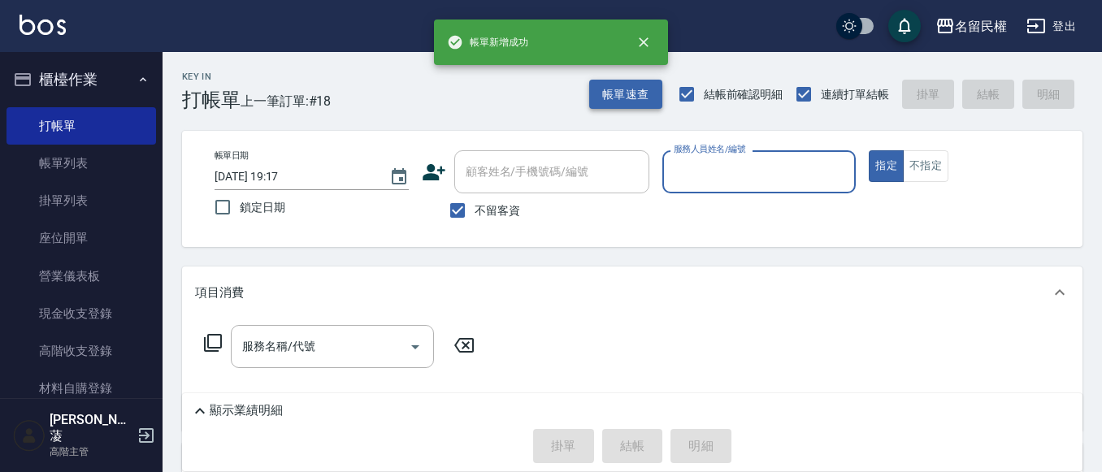
click at [626, 106] on button "帳單速查" at bounding box center [625, 95] width 73 height 30
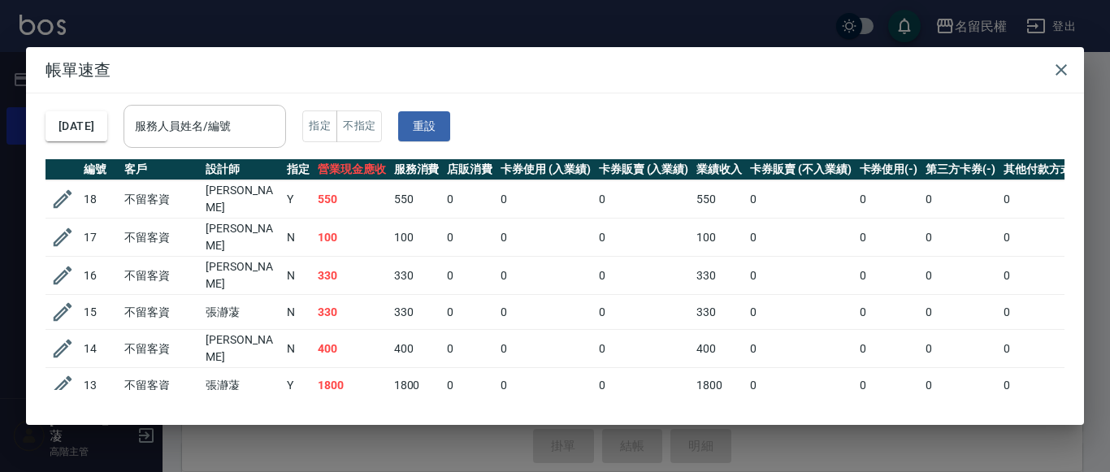
click at [279, 119] on input "服務人員姓名/編號" at bounding box center [205, 126] width 148 height 28
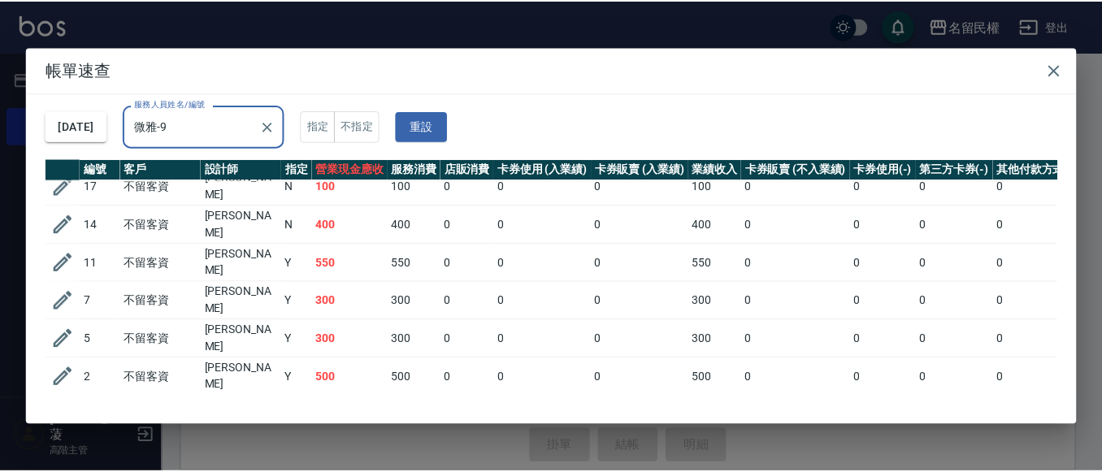
scroll to position [103, 0]
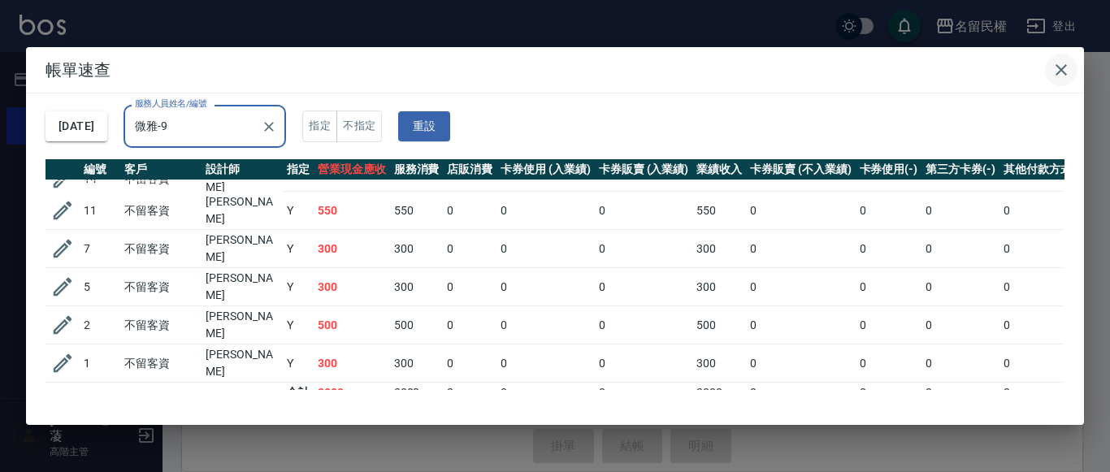
type input "微雅-9"
click at [1066, 71] on icon "button" at bounding box center [1060, 69] width 19 height 19
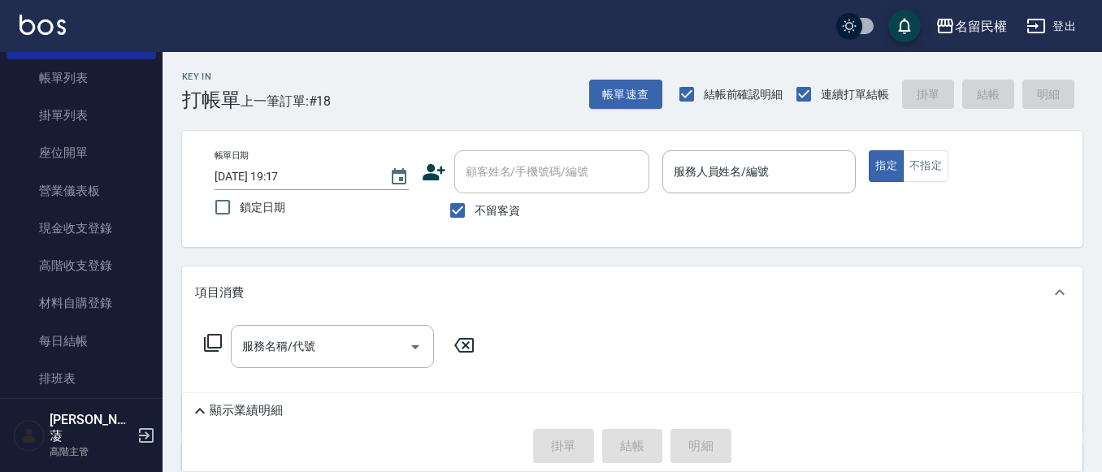
scroll to position [244, 0]
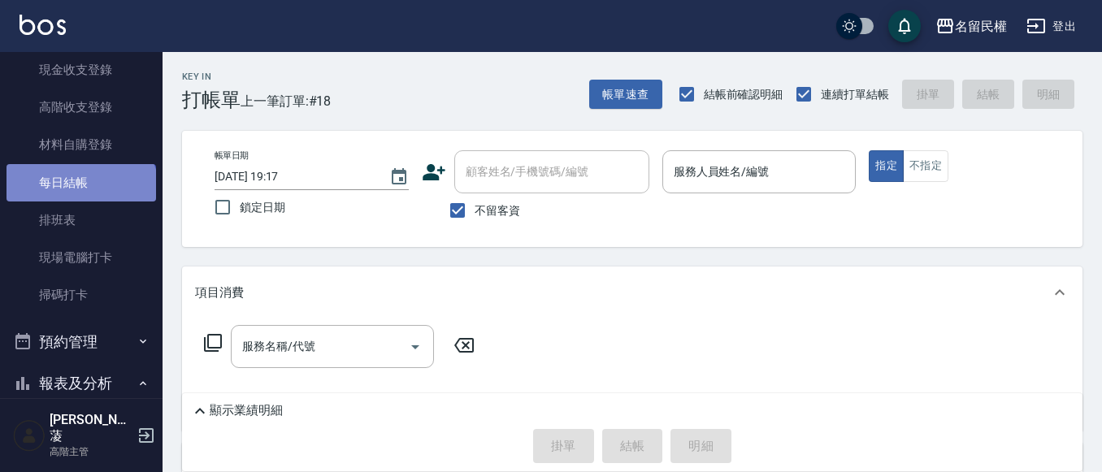
click at [80, 192] on link "每日結帳" at bounding box center [80, 182] width 149 height 37
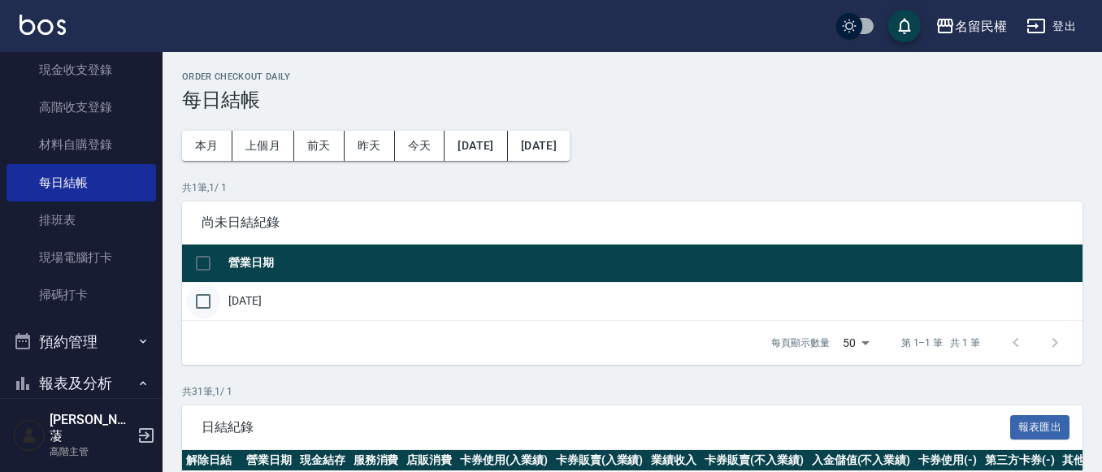
click at [206, 304] on input "checkbox" at bounding box center [203, 301] width 34 height 34
checkbox input "true"
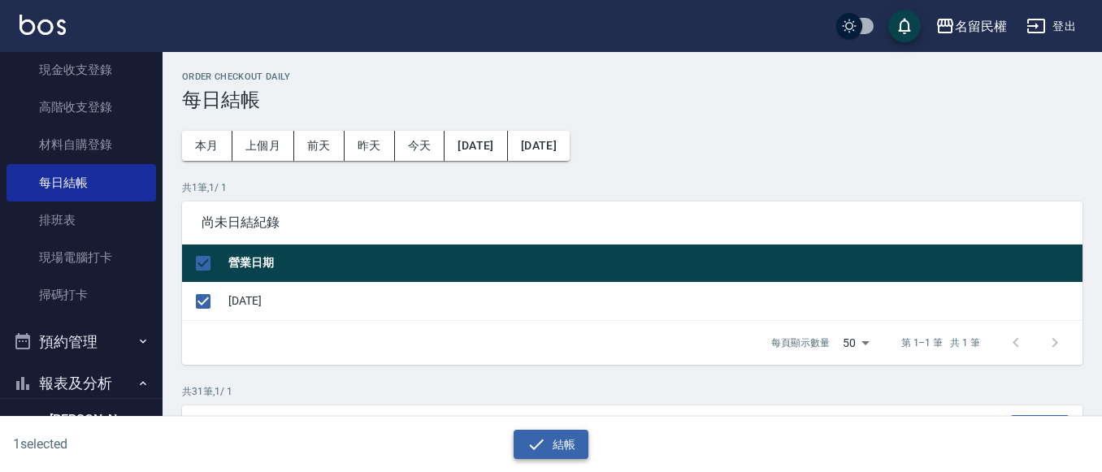
click at [543, 442] on icon "button" at bounding box center [535, 444] width 19 height 19
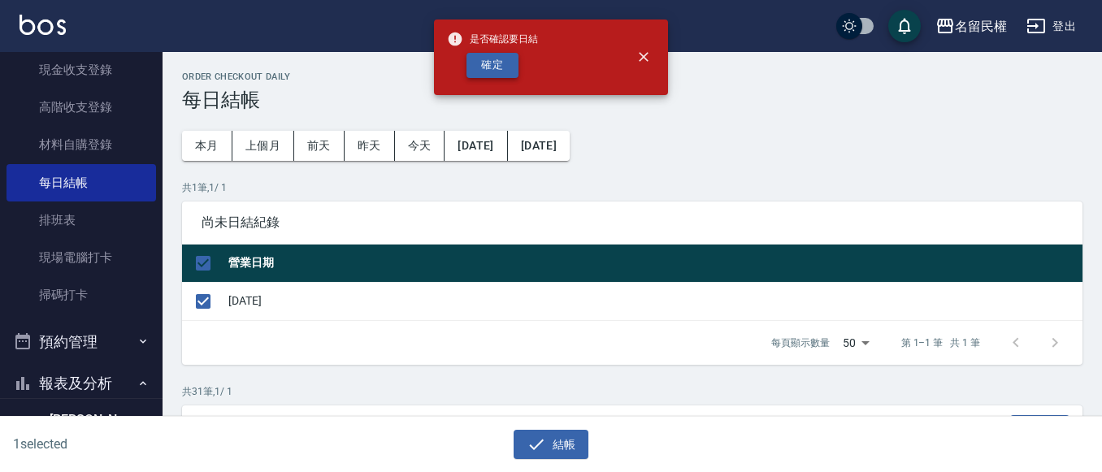
click at [490, 72] on button "確定" at bounding box center [492, 65] width 52 height 25
checkbox input "false"
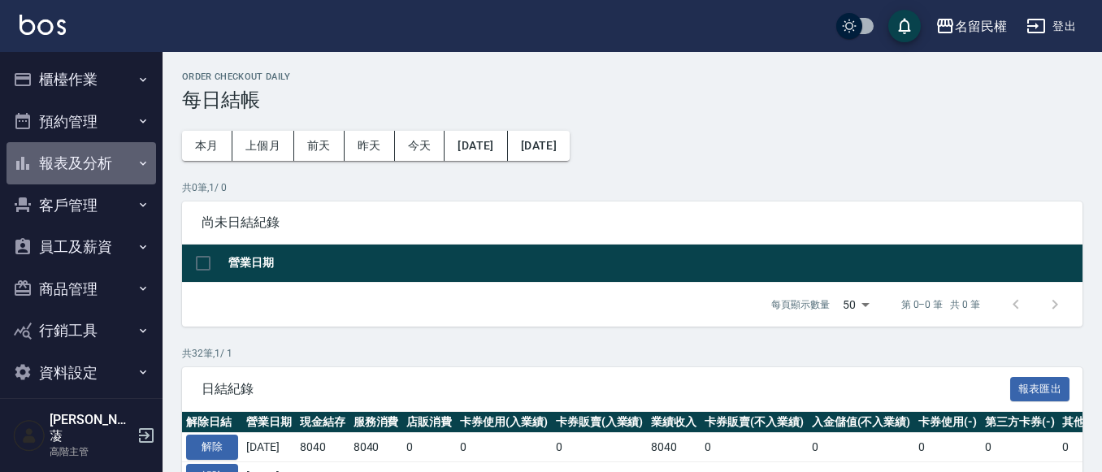
click at [100, 178] on button "報表及分析" at bounding box center [80, 163] width 149 height 42
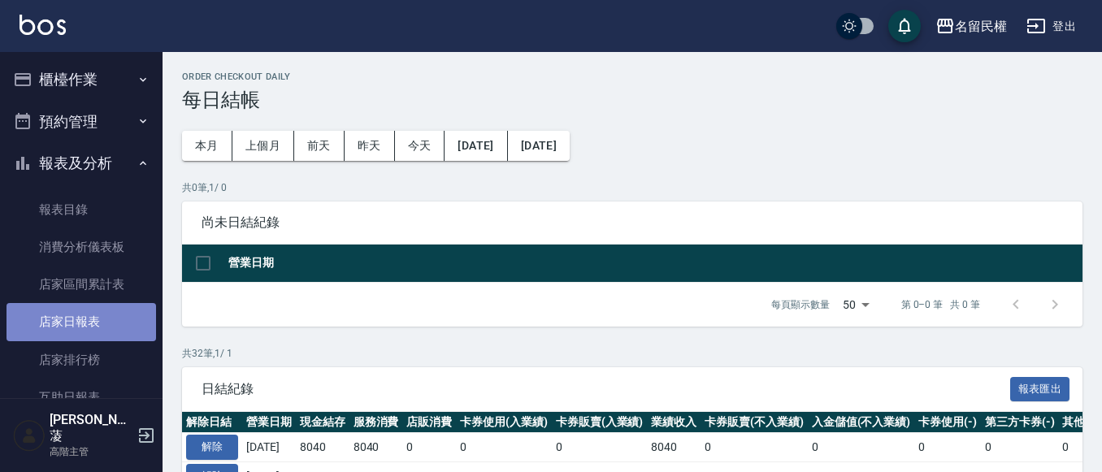
click at [101, 322] on link "店家日報表" at bounding box center [80, 321] width 149 height 37
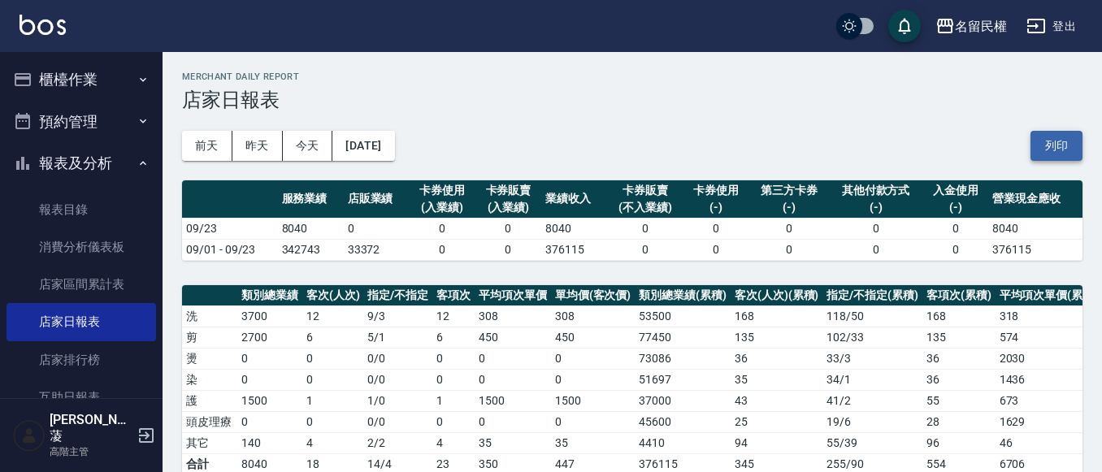
click at [1050, 148] on button "列印" at bounding box center [1056, 146] width 52 height 30
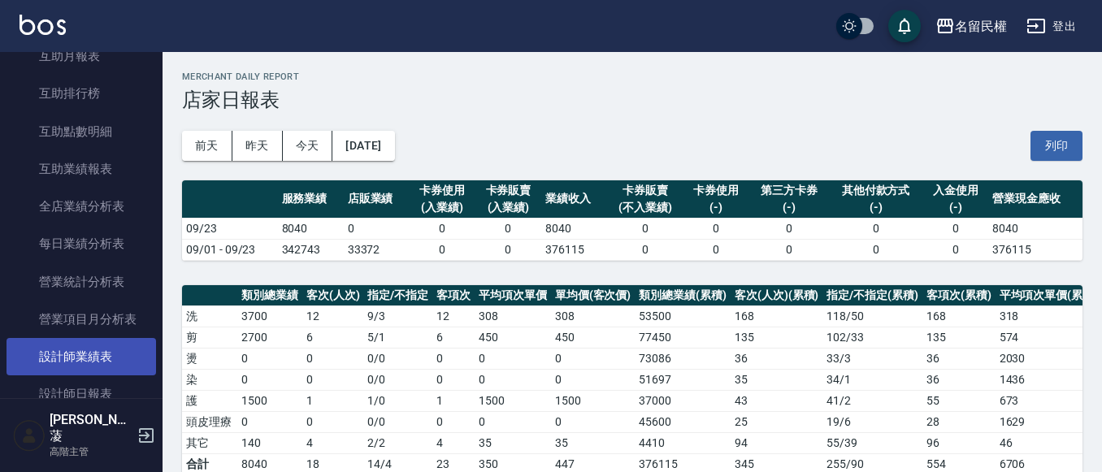
scroll to position [406, 0]
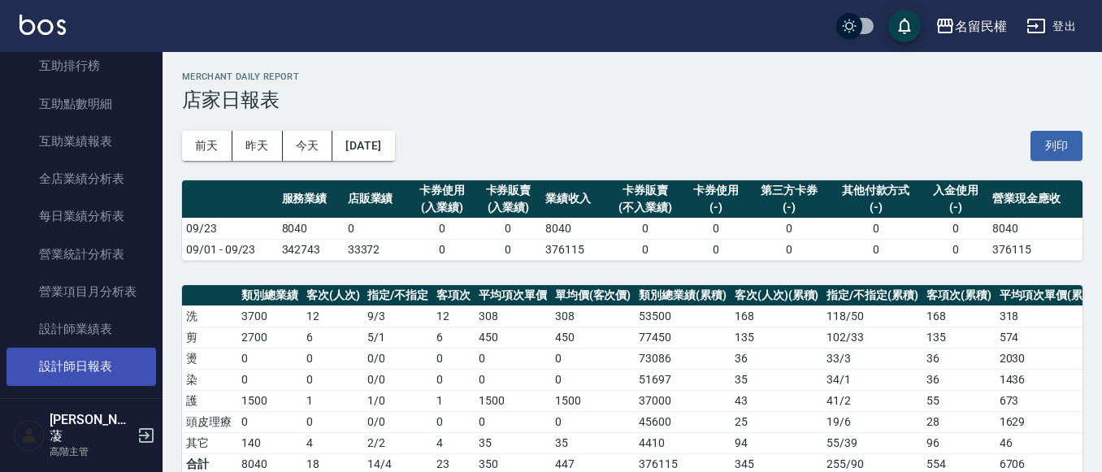
click at [106, 357] on link "設計師日報表" at bounding box center [80, 366] width 149 height 37
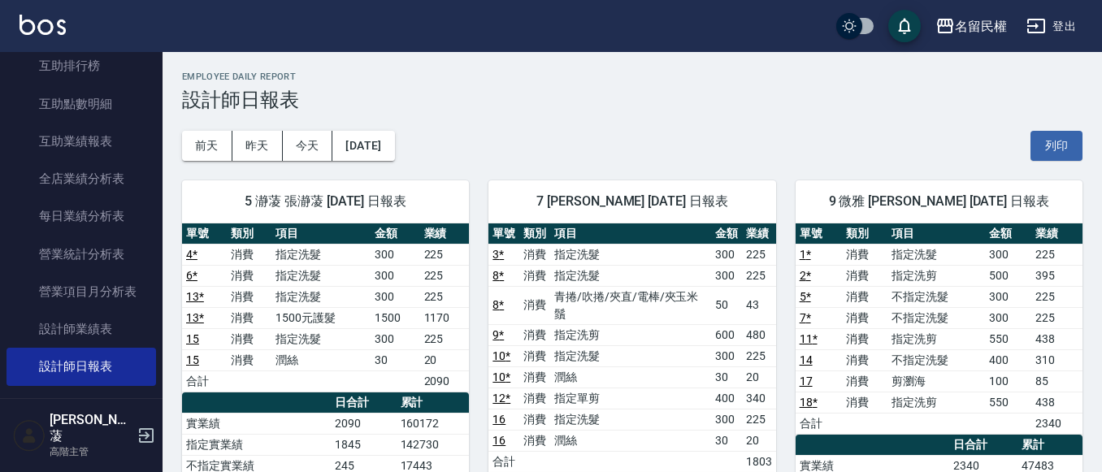
scroll to position [81, 0]
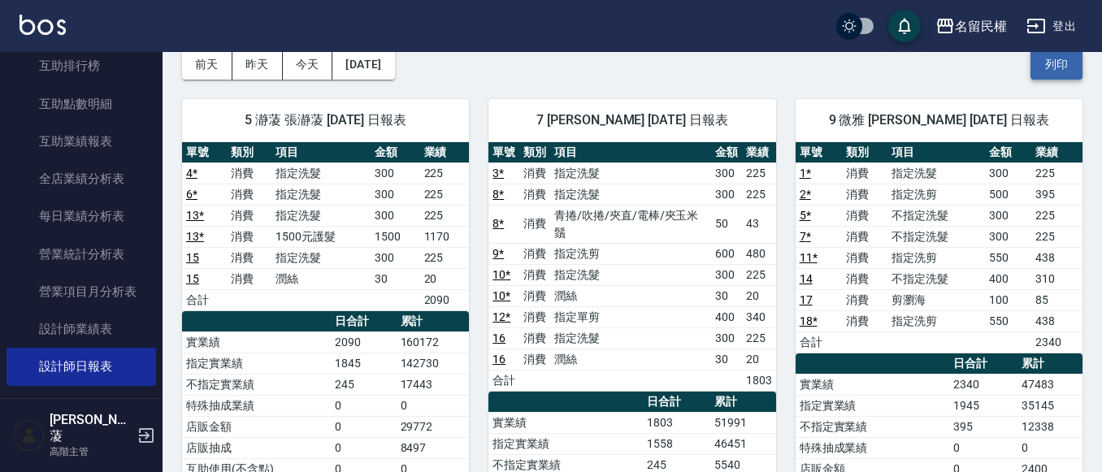
click at [1059, 68] on button "列印" at bounding box center [1056, 65] width 52 height 30
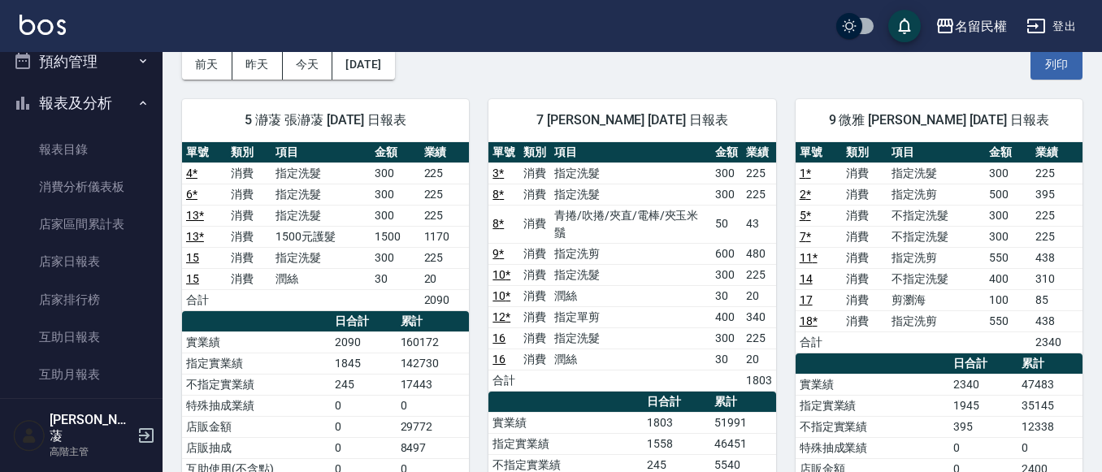
scroll to position [0, 0]
